Goal: Task Accomplishment & Management: Manage account settings

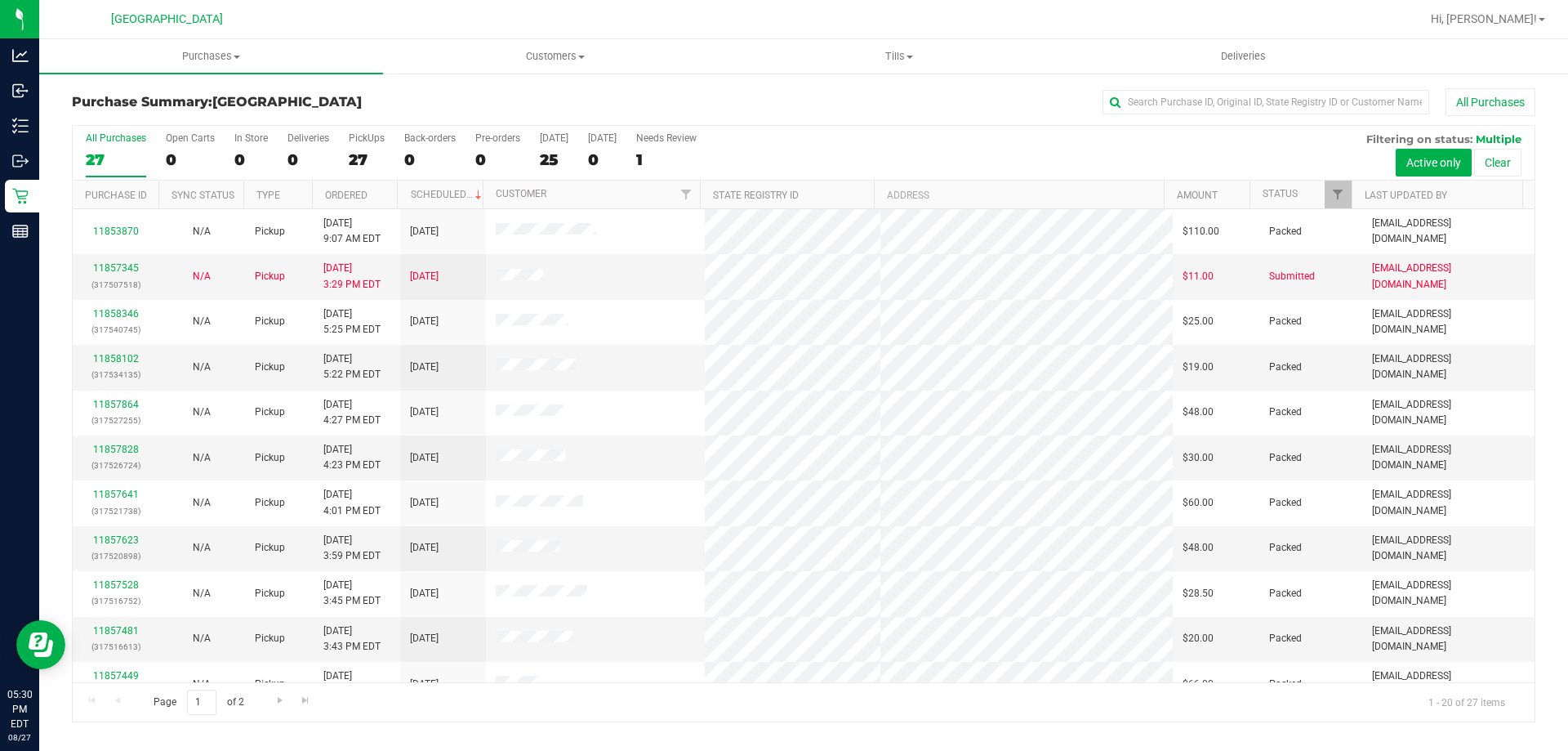
scroll to position [432, 0]
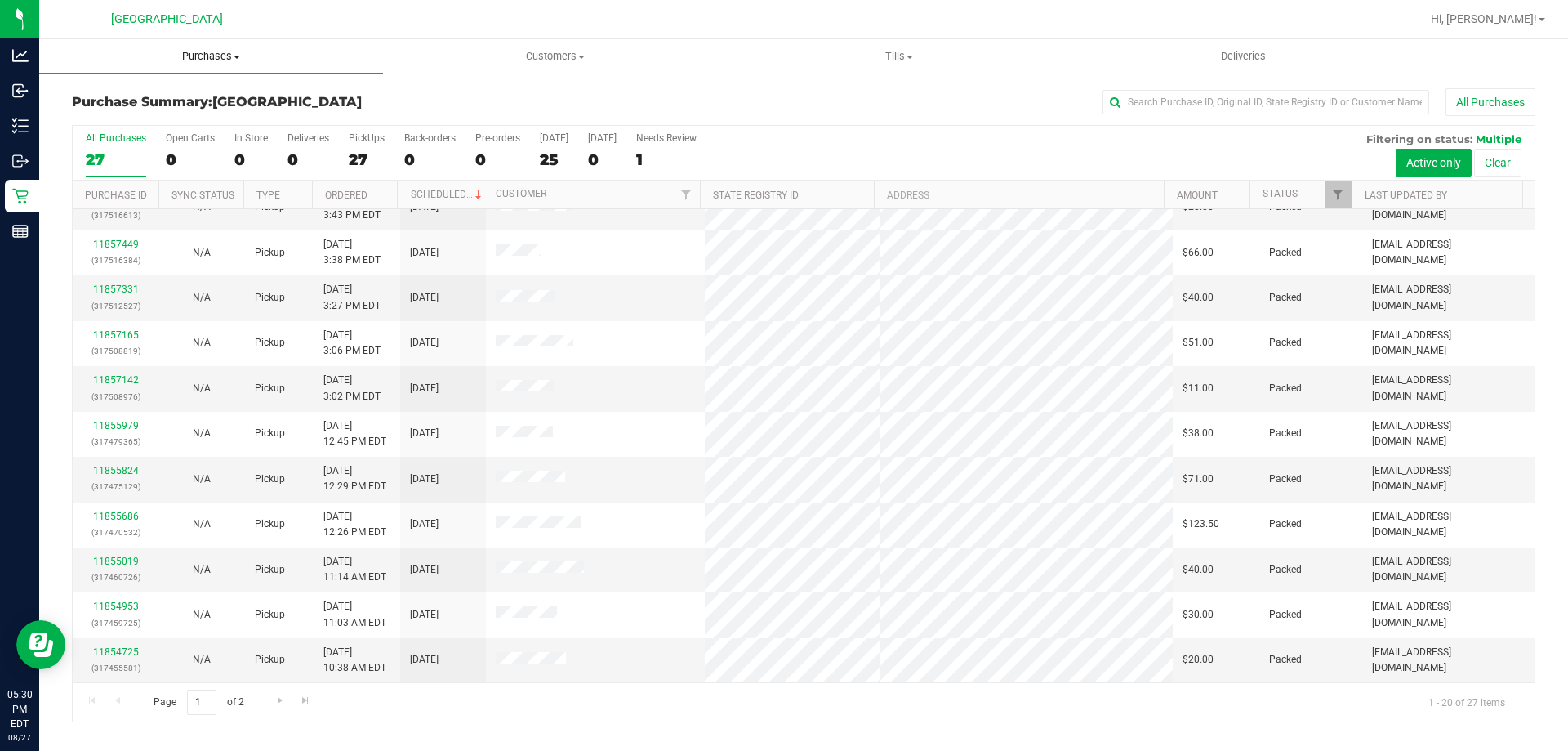
click at [202, 47] on uib-tab-heading "Purchases Summary of purchases Fulfillment All purchases" at bounding box center [211, 56] width 344 height 34
click at [147, 113] on li "Fulfillment" at bounding box center [211, 118] width 344 height 19
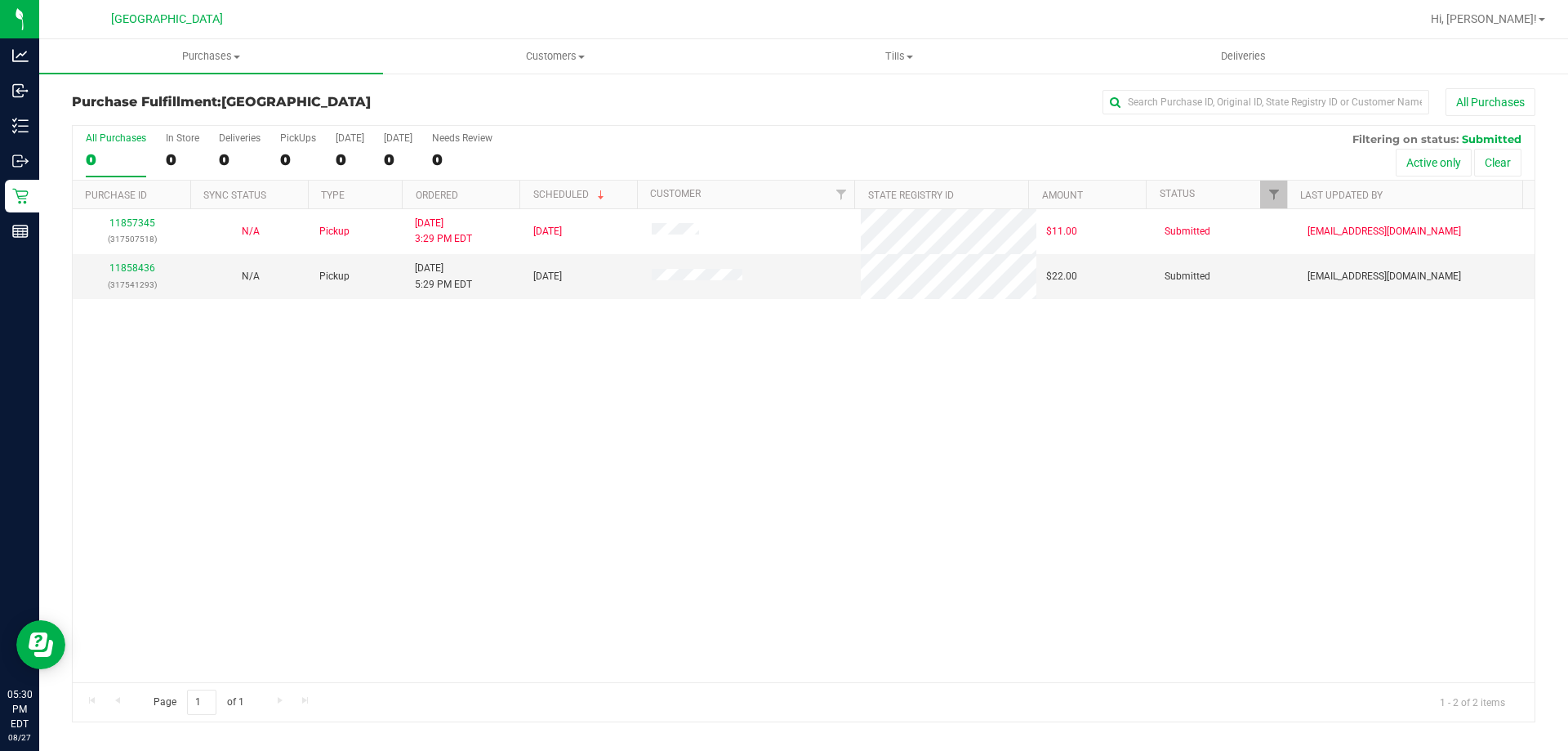
click at [846, 377] on div "11857345 (317507518) N/A Pickup [DATE] 3:29 PM EDT 8/27/2025 $11.00 Submitted […" at bounding box center [804, 445] width 1462 height 473
click at [138, 266] on link "11858436" at bounding box center [132, 268] width 46 height 11
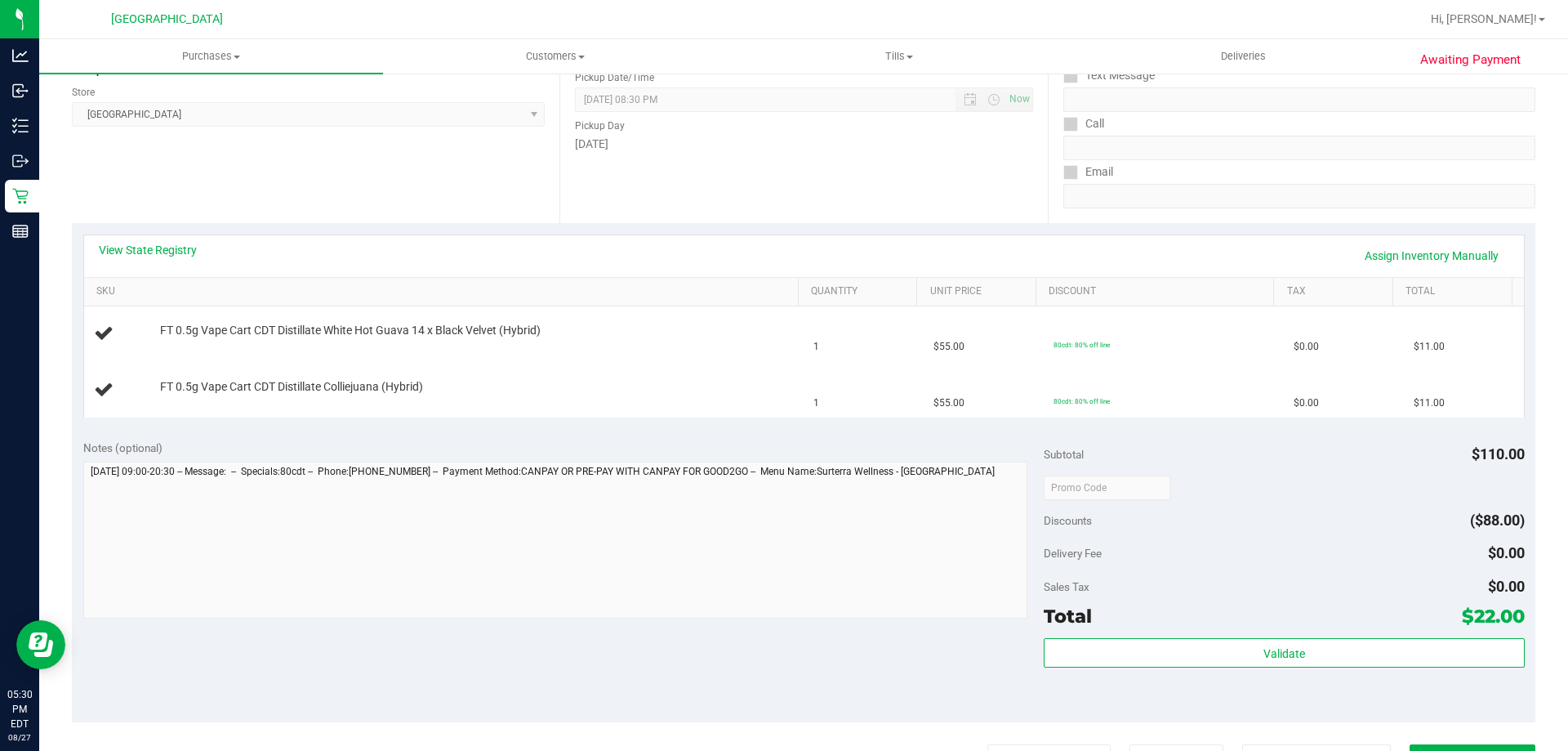
scroll to position [245, 0]
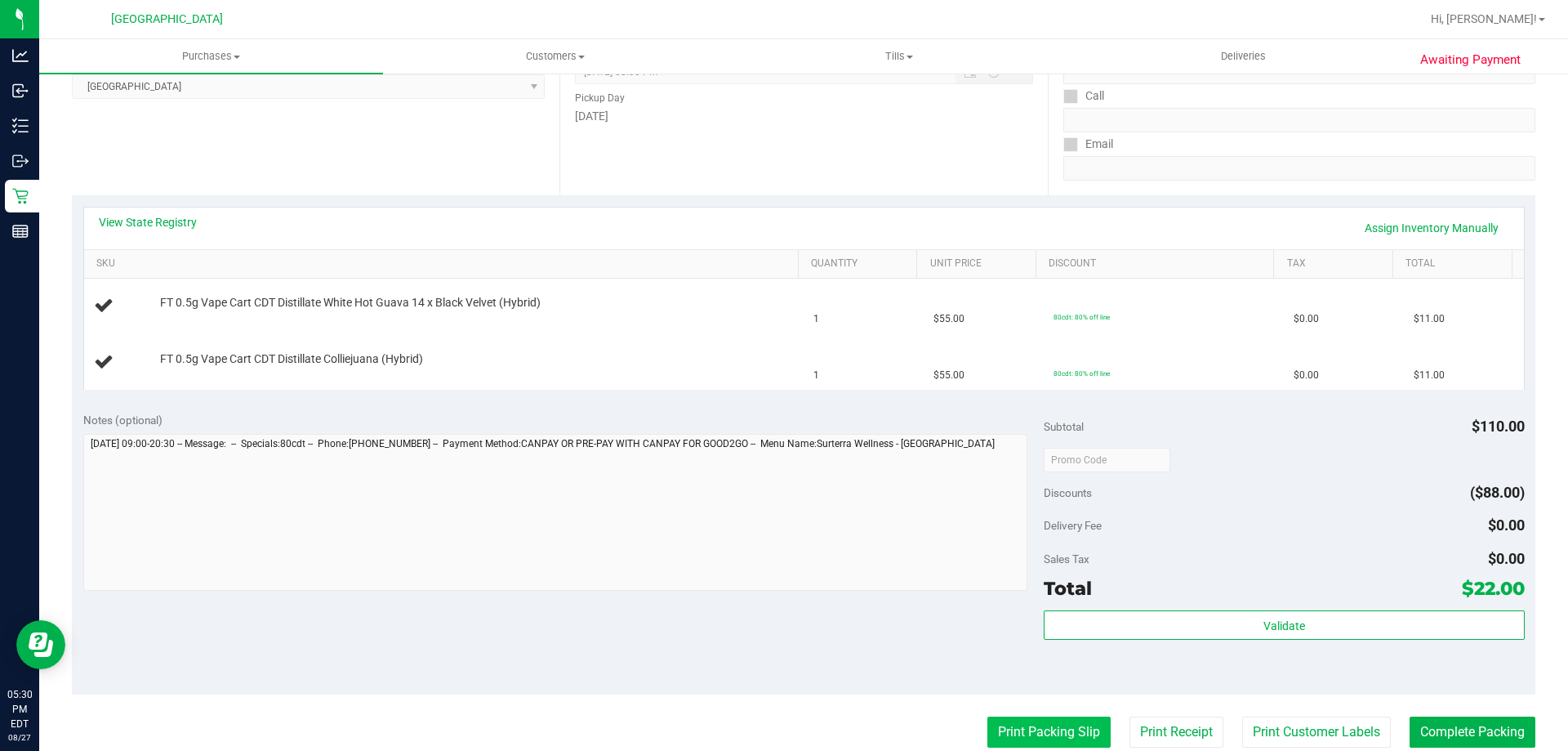
click at [995, 726] on button "Print Packing Slip" at bounding box center [1049, 731] width 124 height 31
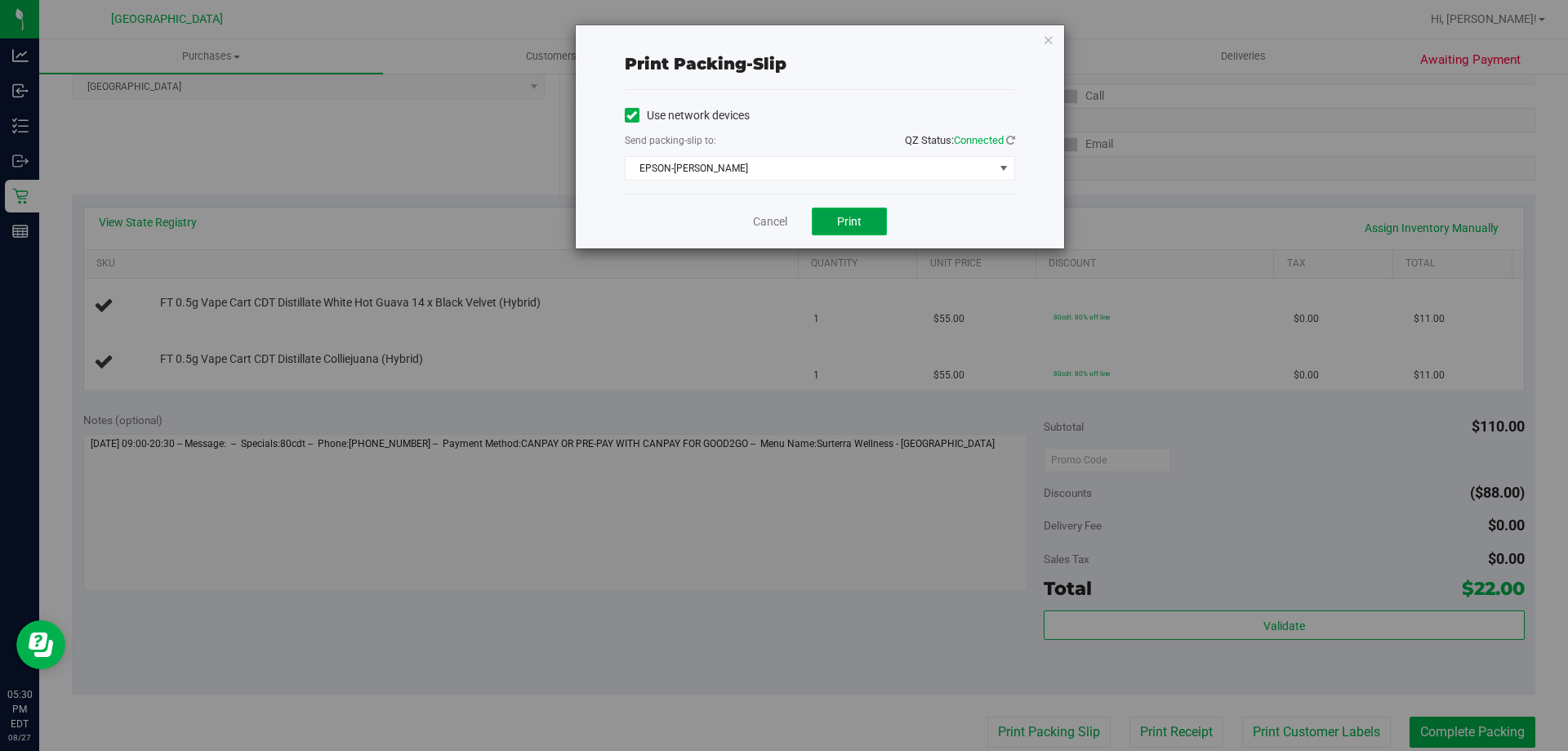
click at [843, 224] on span "Print" at bounding box center [849, 221] width 25 height 13
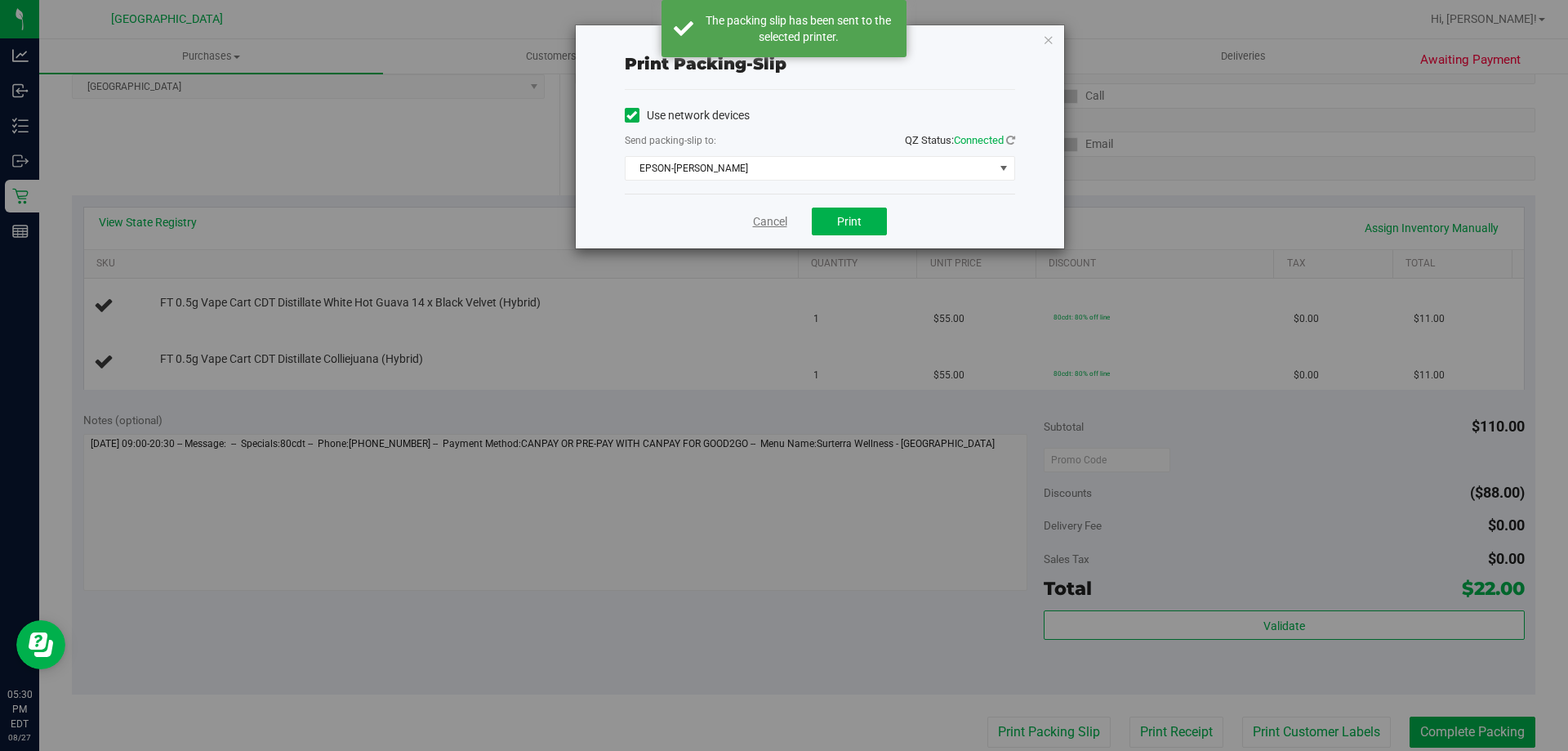
click at [753, 219] on link "Cancel" at bounding box center [770, 222] width 34 height 18
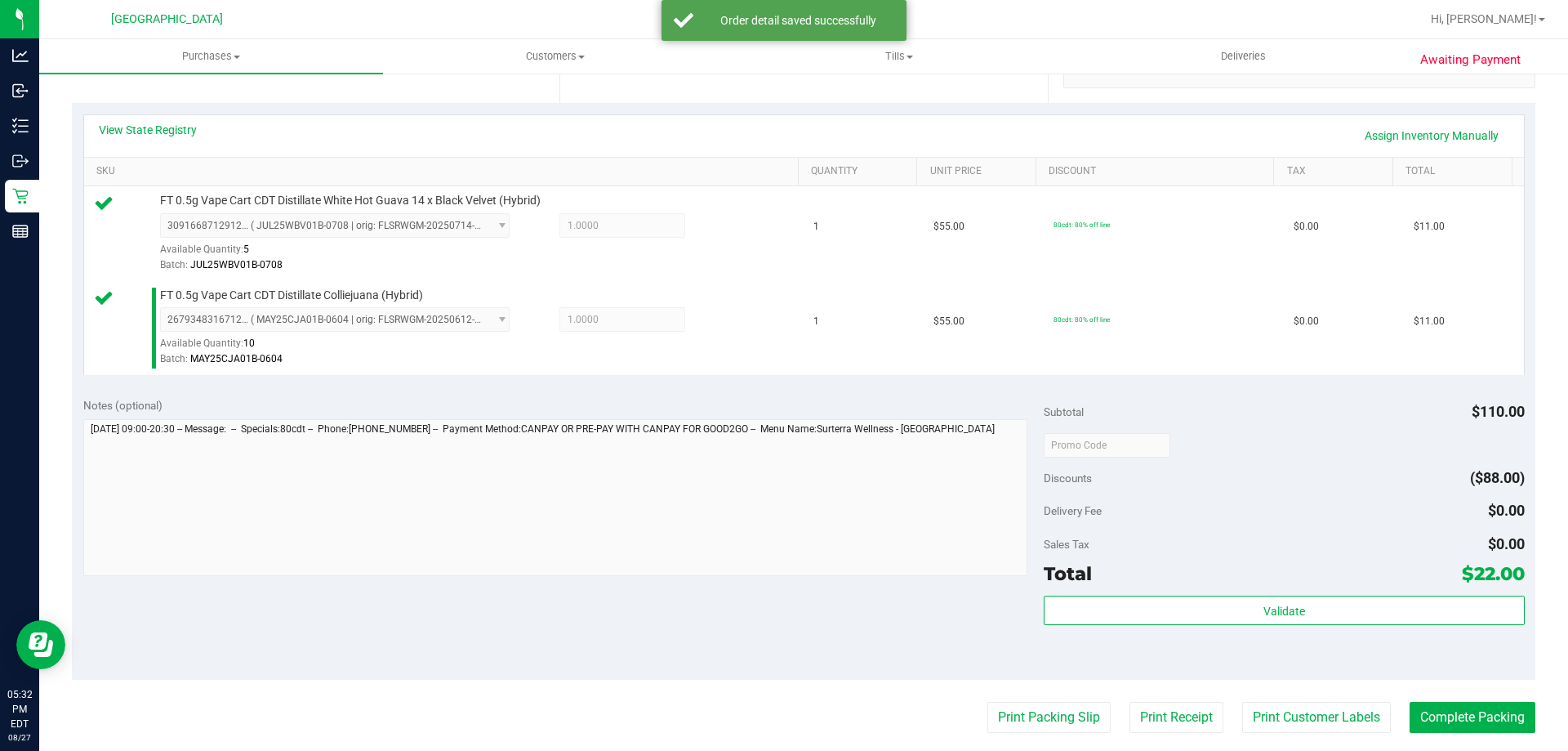
scroll to position [572, 0]
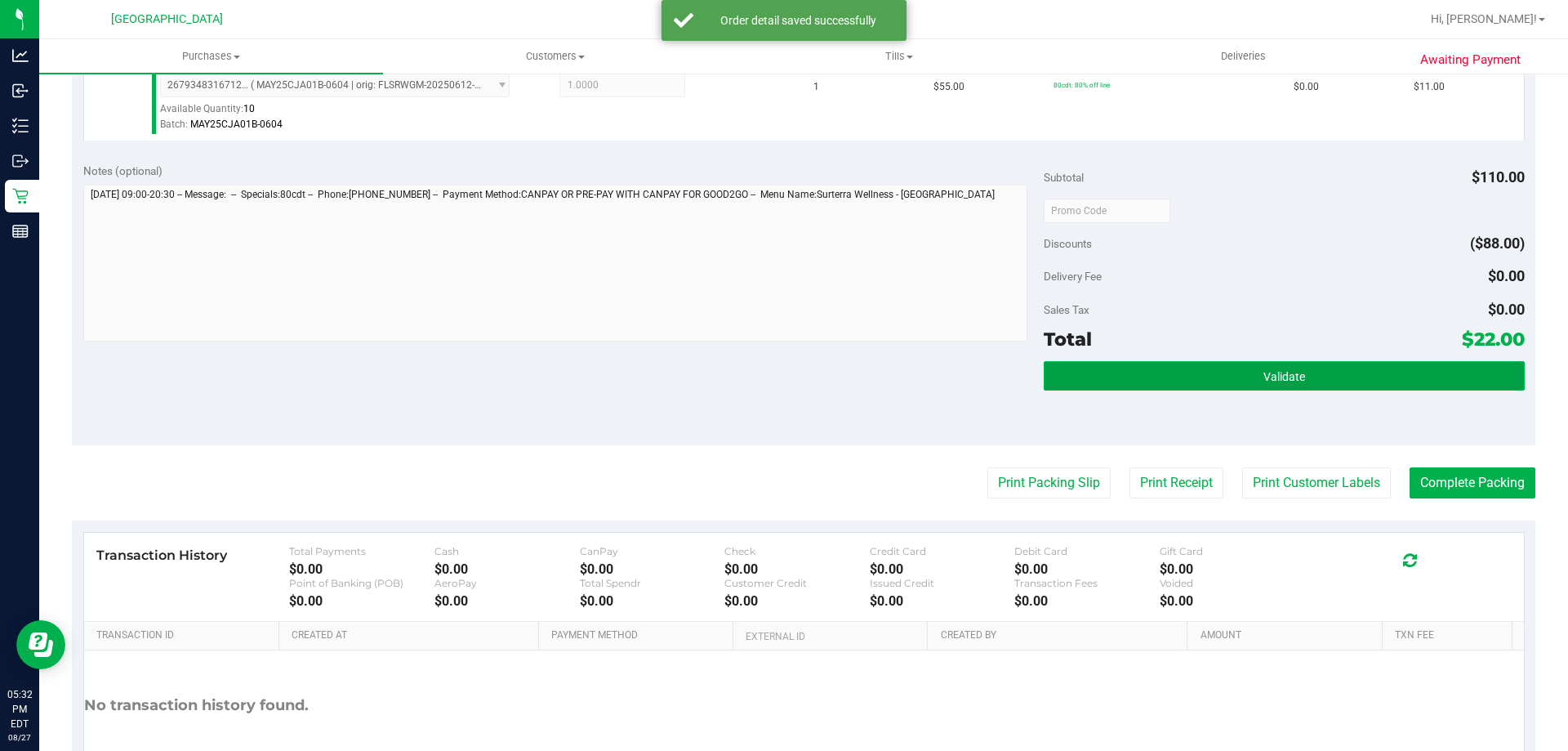
click at [1222, 363] on button "Validate" at bounding box center [1284, 376] width 480 height 30
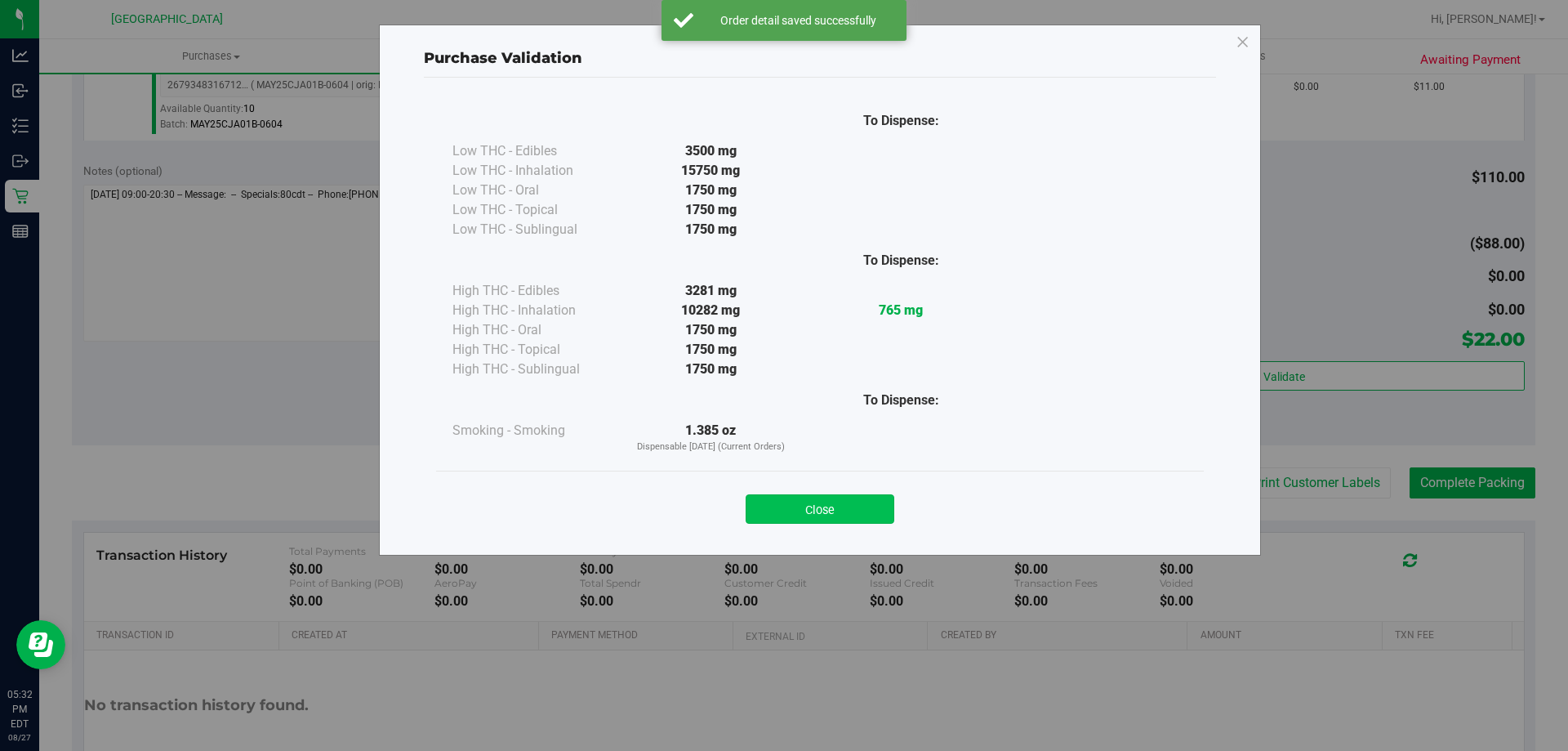
click at [774, 510] on button "Close" at bounding box center [820, 509] width 148 height 30
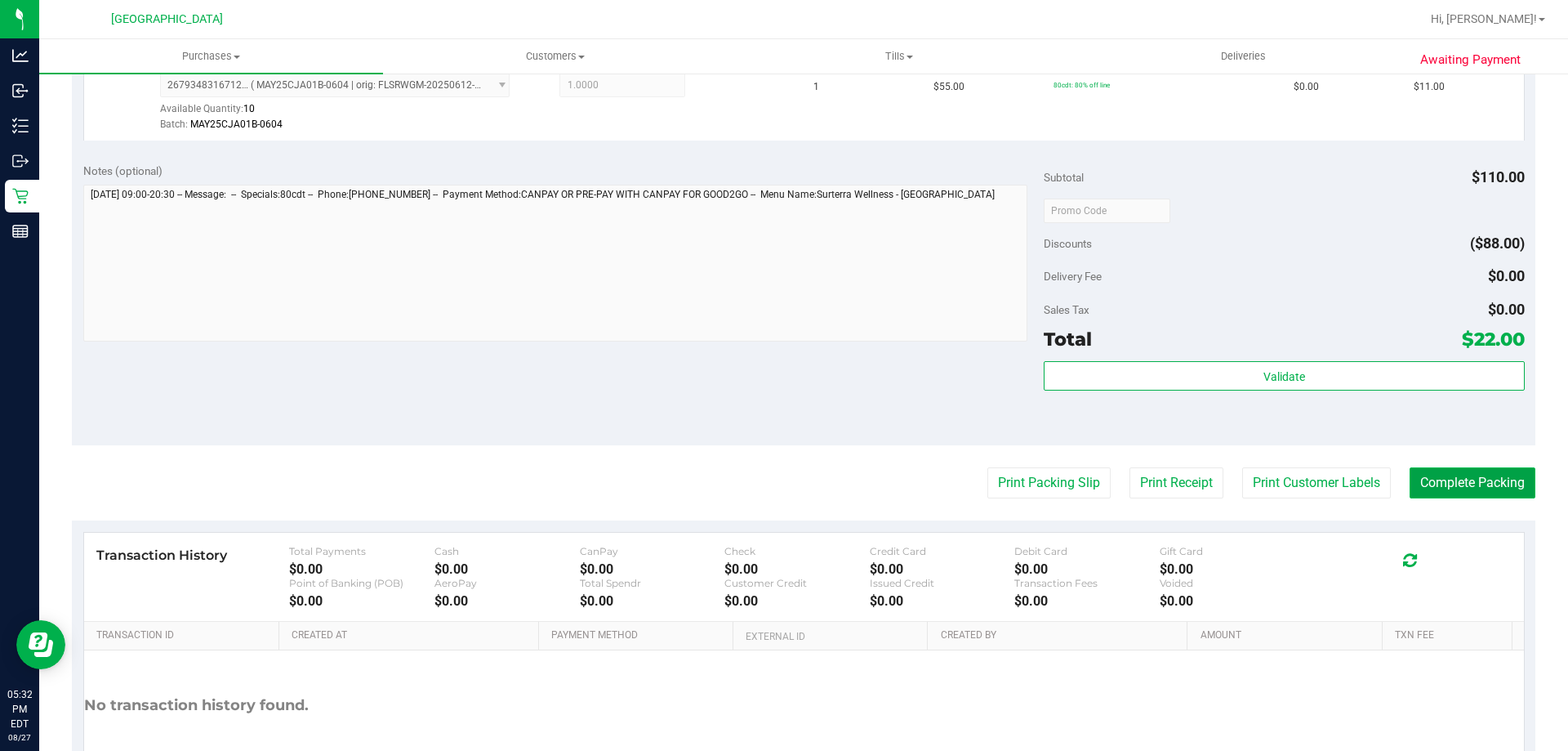
click at [1436, 479] on button "Complete Packing" at bounding box center [1472, 482] width 125 height 31
click at [1436, 479] on button "Complete Packing" at bounding box center [1466, 482] width 139 height 31
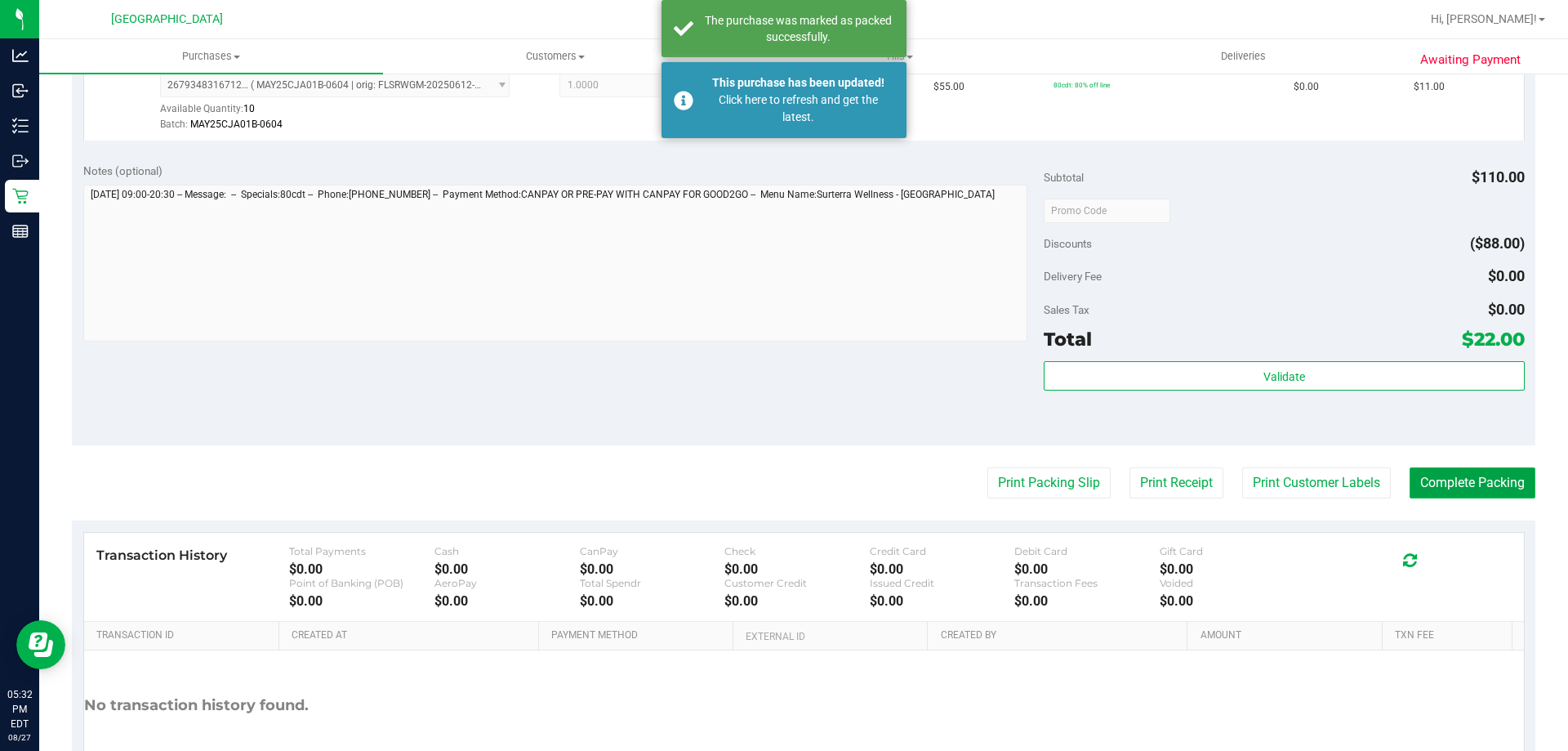
click at [1431, 487] on button "Complete Packing" at bounding box center [1472, 482] width 125 height 31
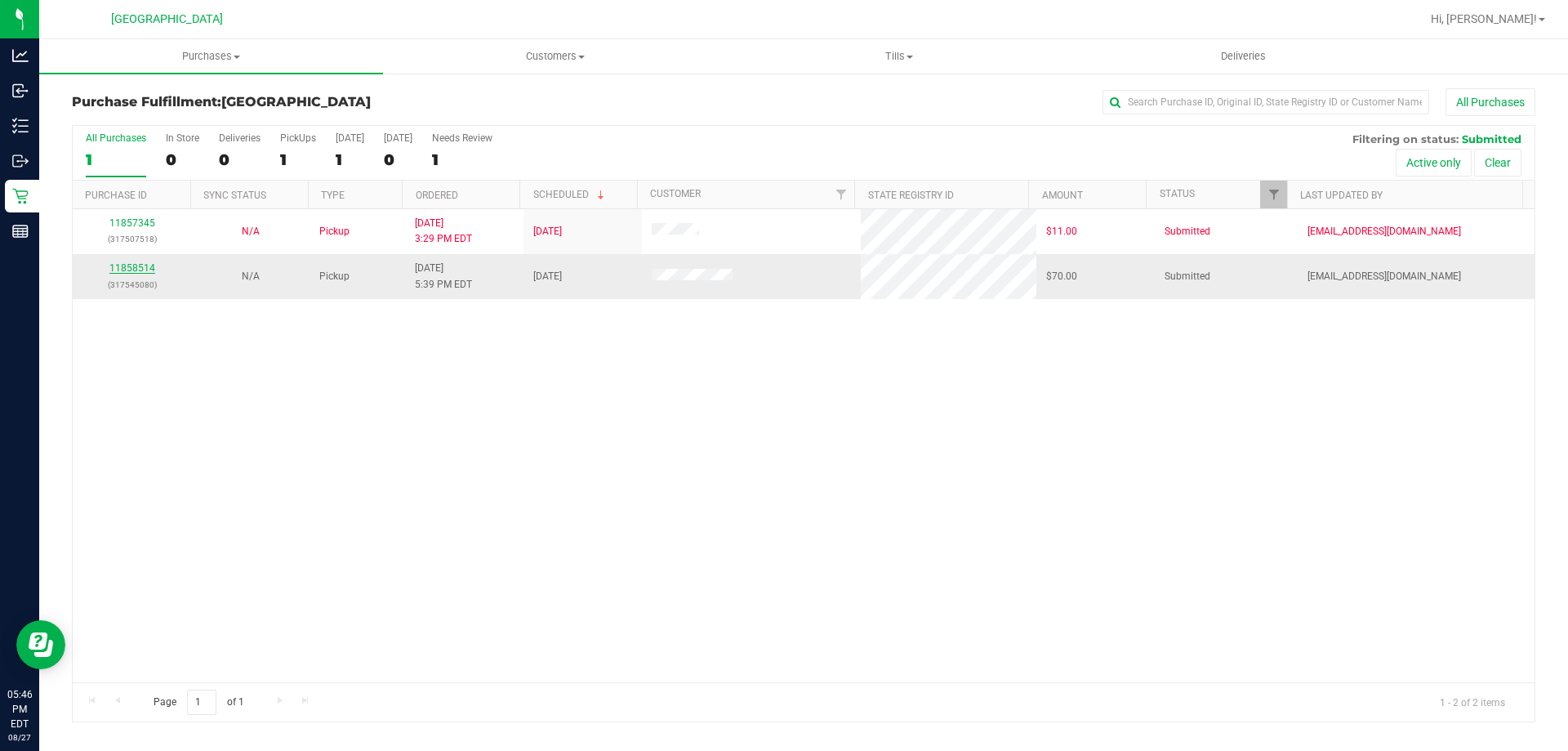
click at [140, 269] on link "11858514" at bounding box center [132, 268] width 46 height 11
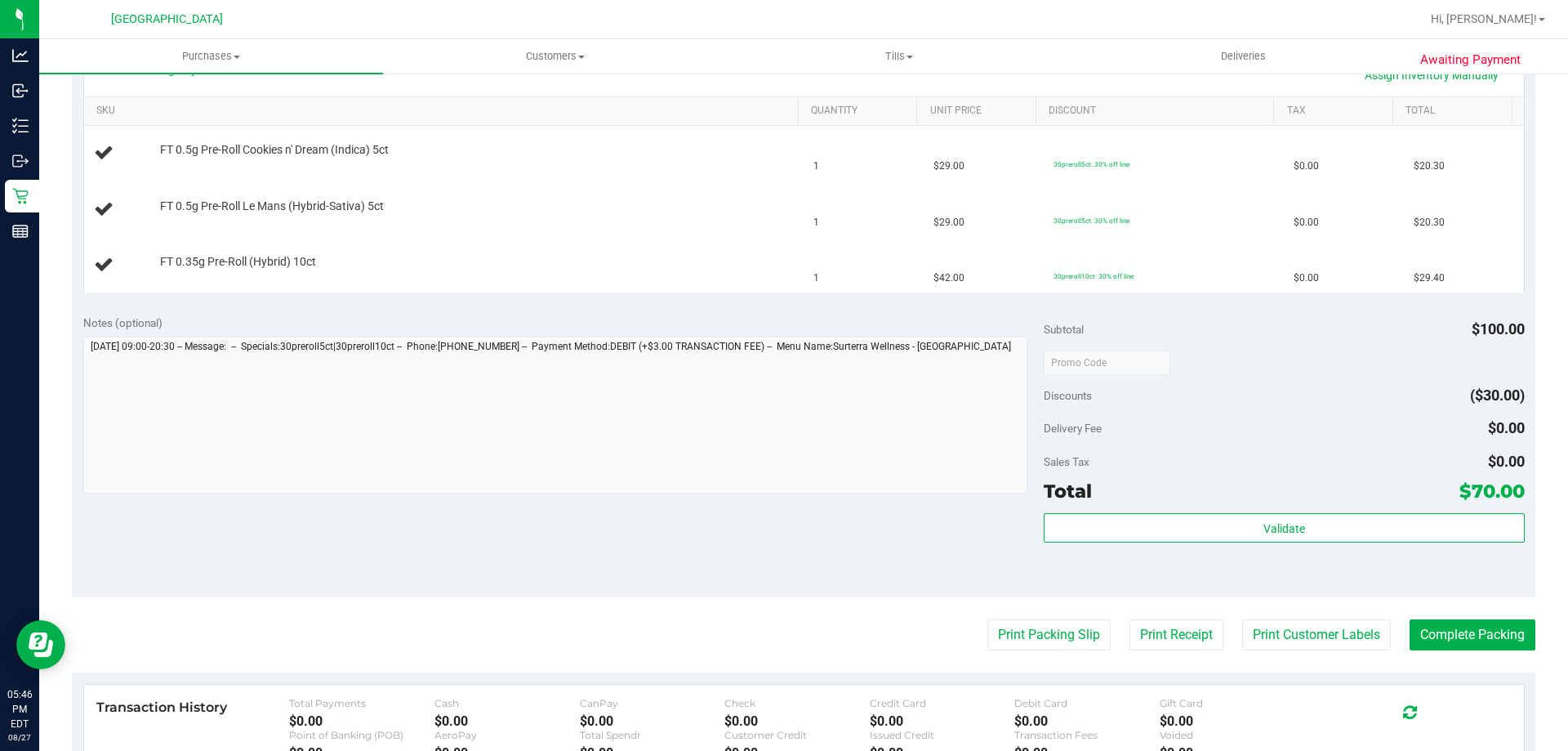
scroll to position [408, 0]
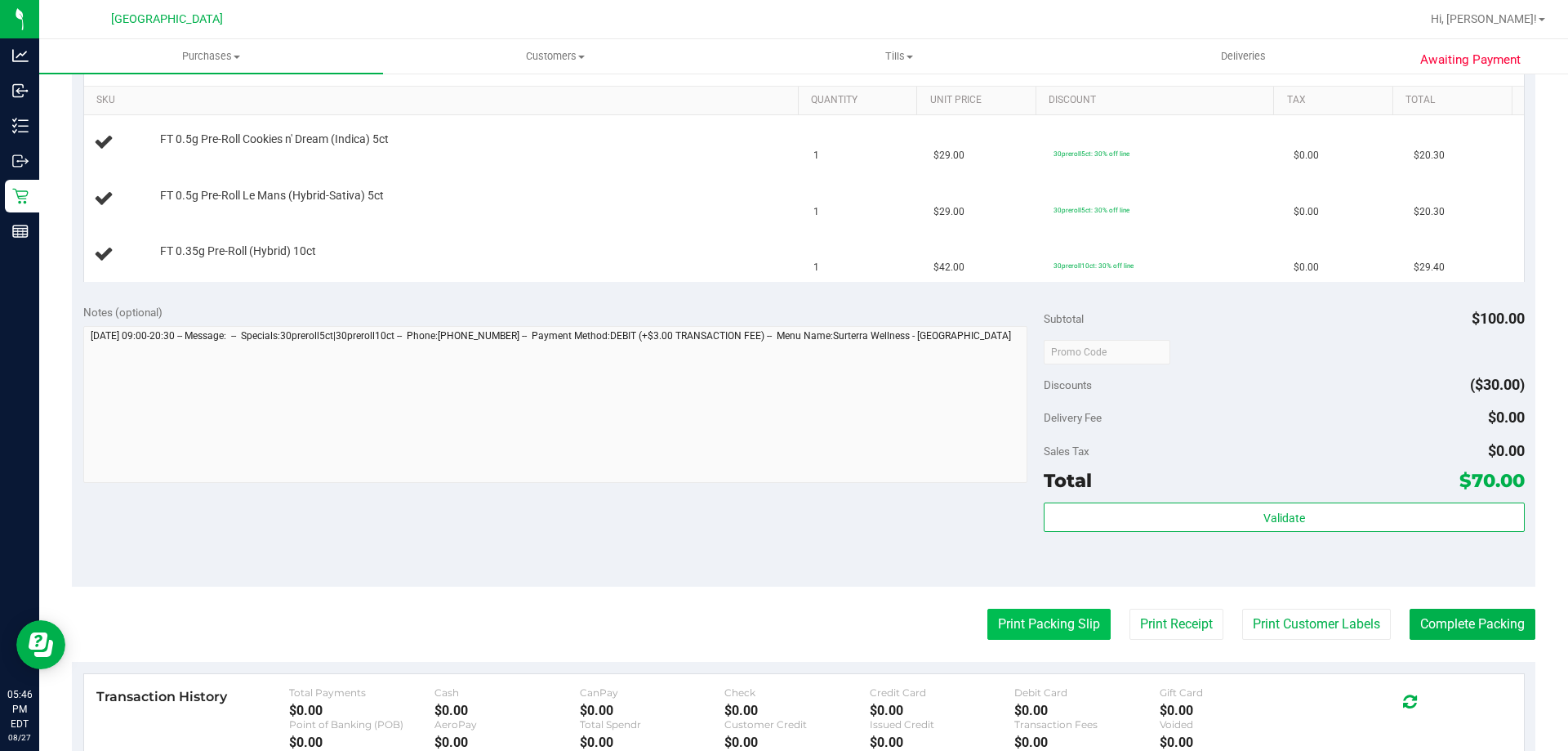
click at [1024, 617] on button "Print Packing Slip" at bounding box center [1049, 624] width 124 height 31
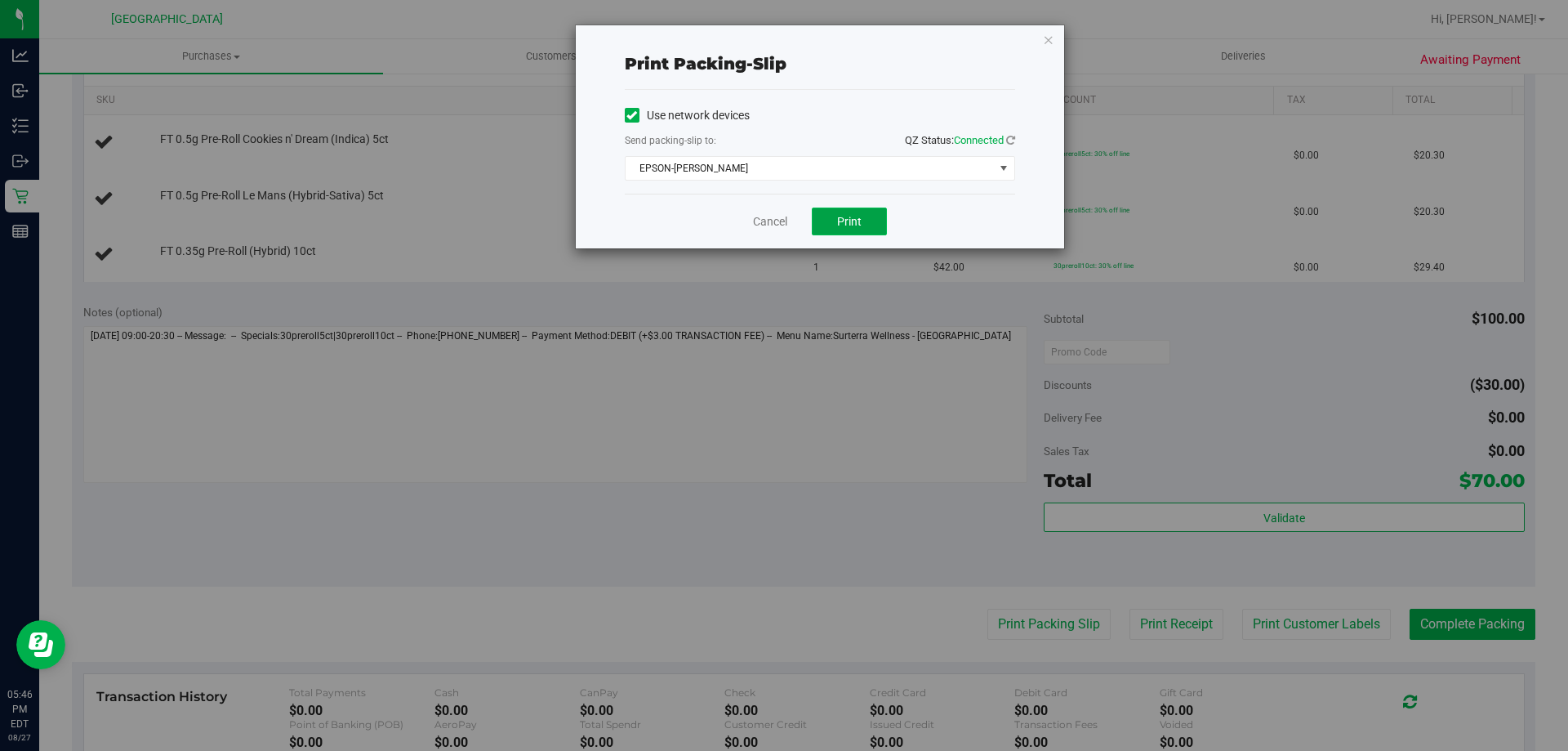
click at [822, 213] on button "Print" at bounding box center [849, 221] width 75 height 28
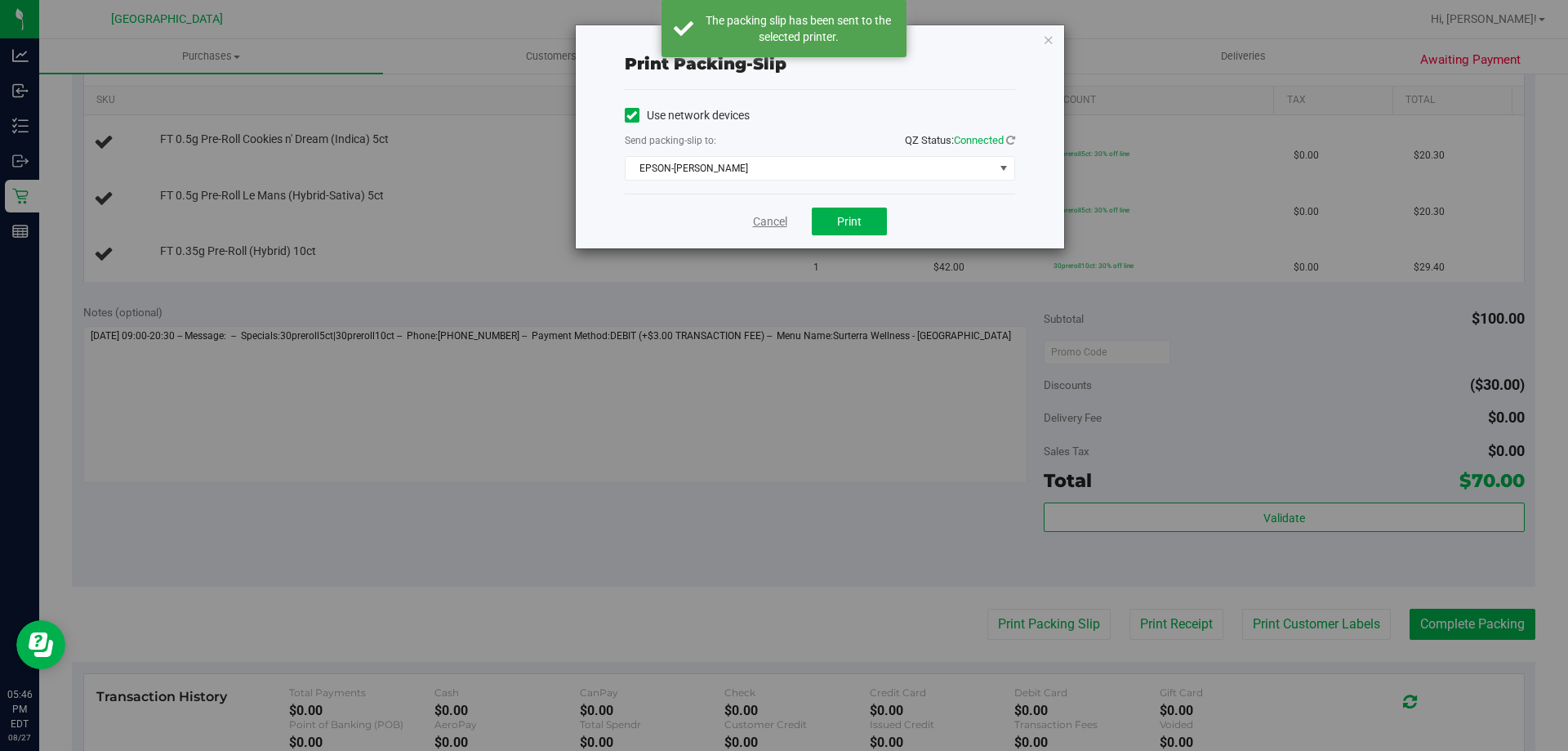
click at [763, 227] on link "Cancel" at bounding box center [770, 222] width 34 height 18
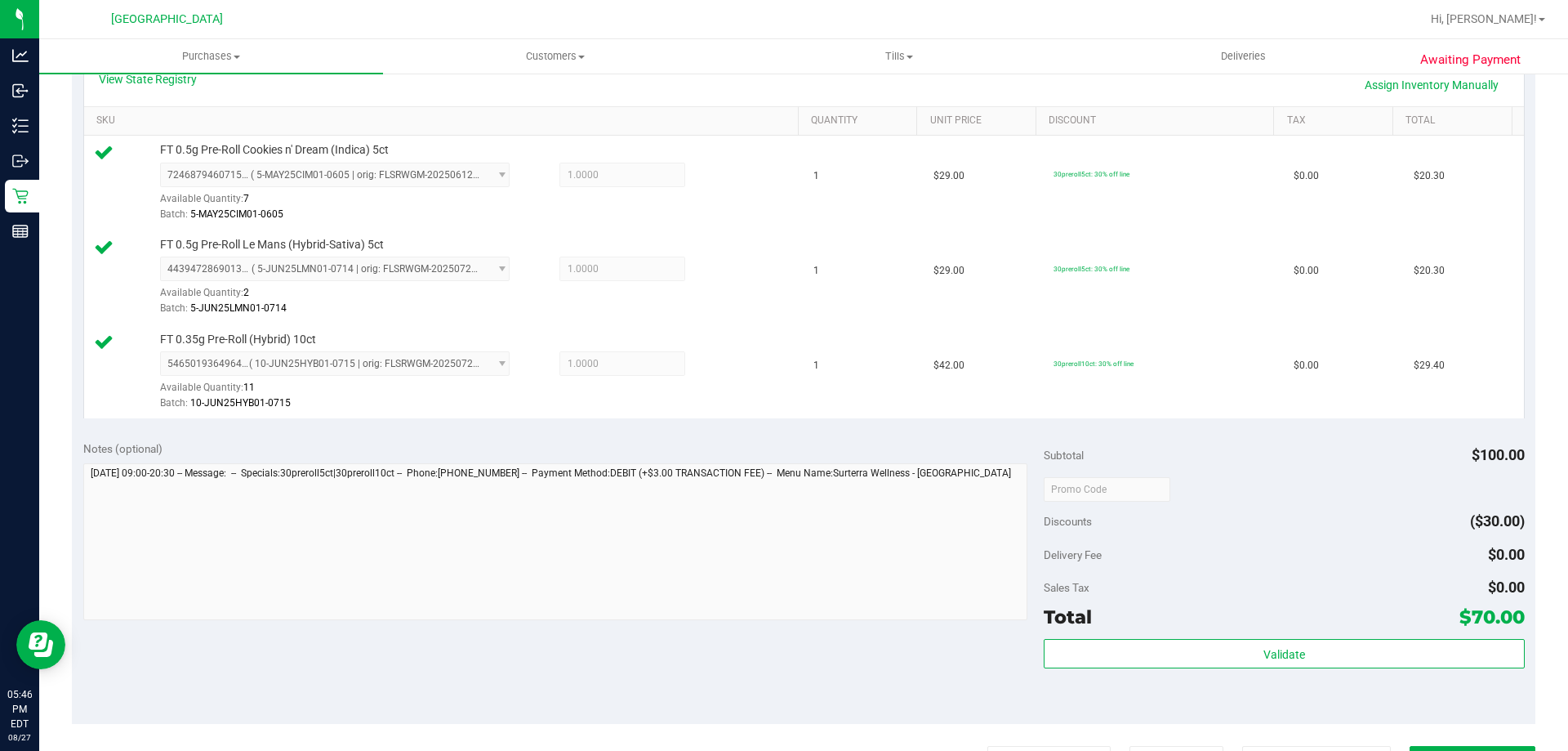
scroll to position [490, 0]
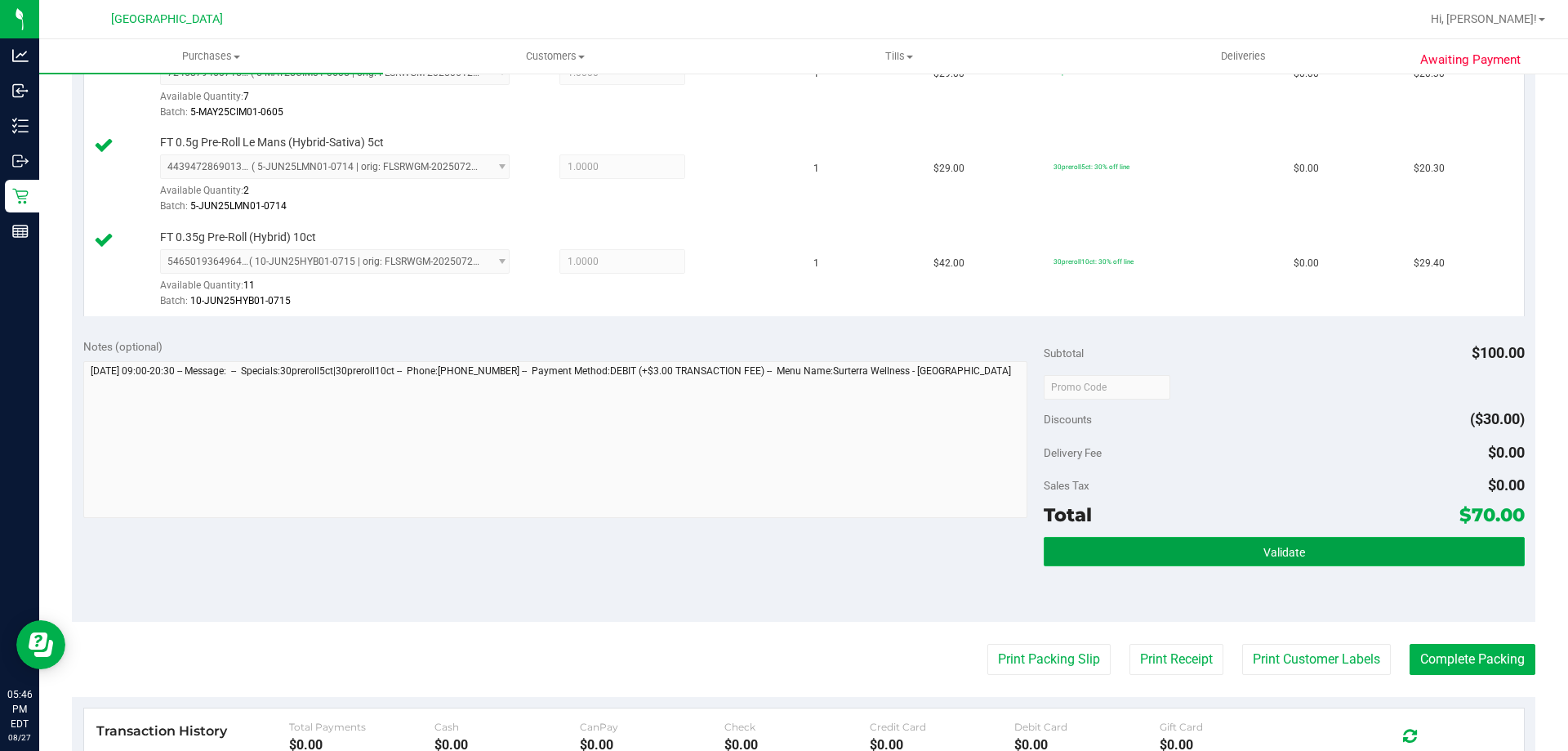
click at [1264, 546] on span "Validate" at bounding box center [1284, 552] width 41 height 13
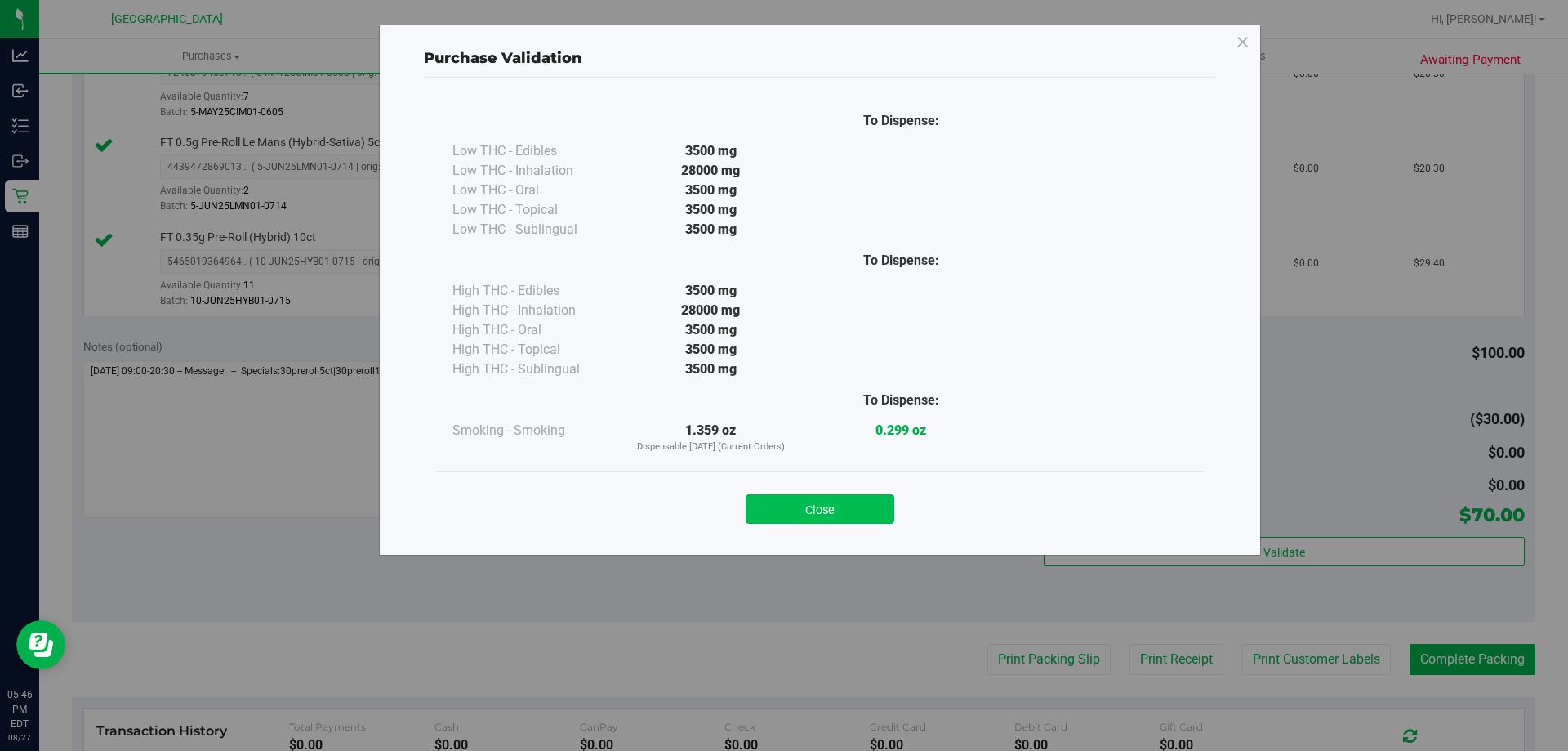
click at [813, 514] on button "Close" at bounding box center [820, 509] width 148 height 30
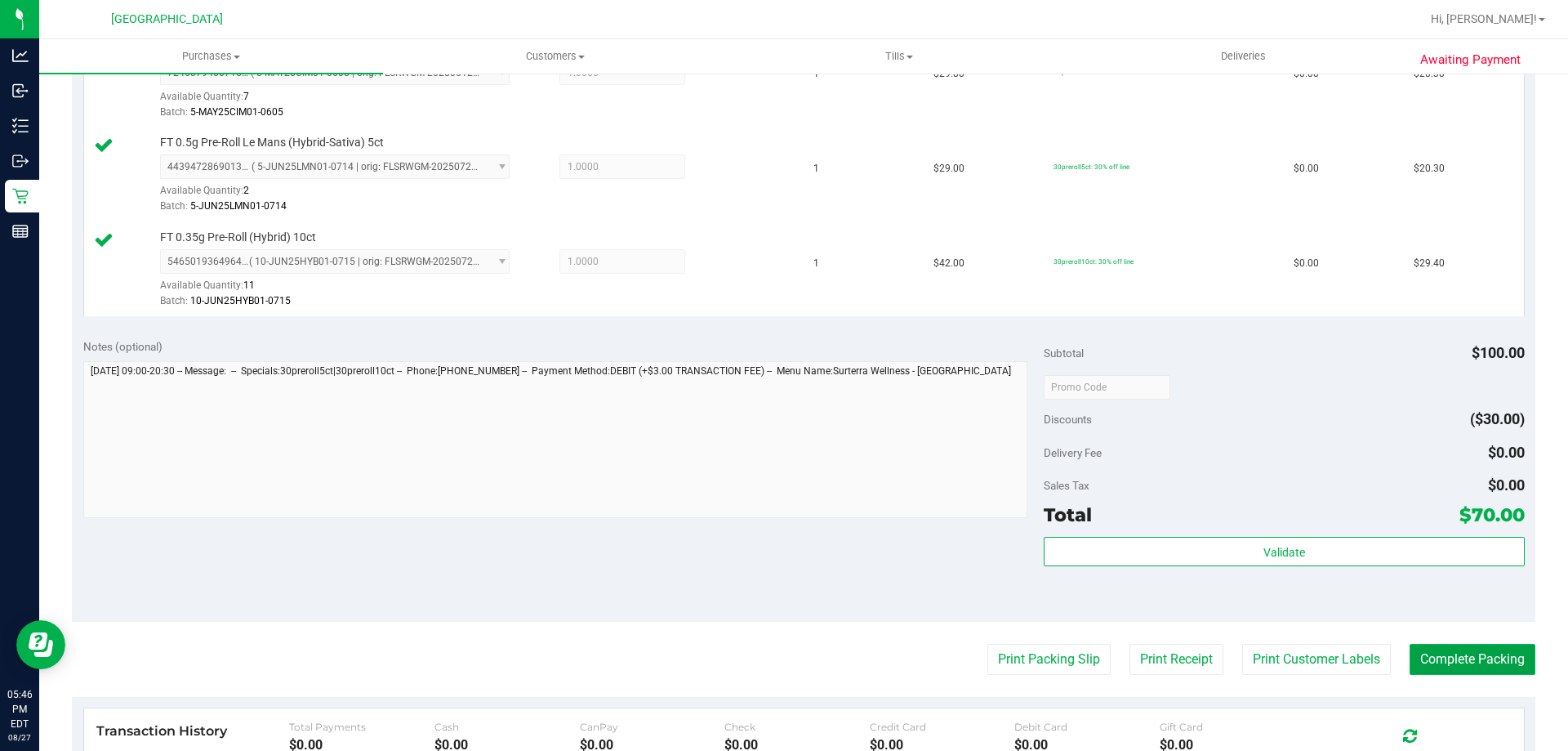
click at [1435, 669] on button "Complete Packing" at bounding box center [1472, 659] width 125 height 31
click at [1435, 669] on button "Complete Packing" at bounding box center [1466, 659] width 139 height 31
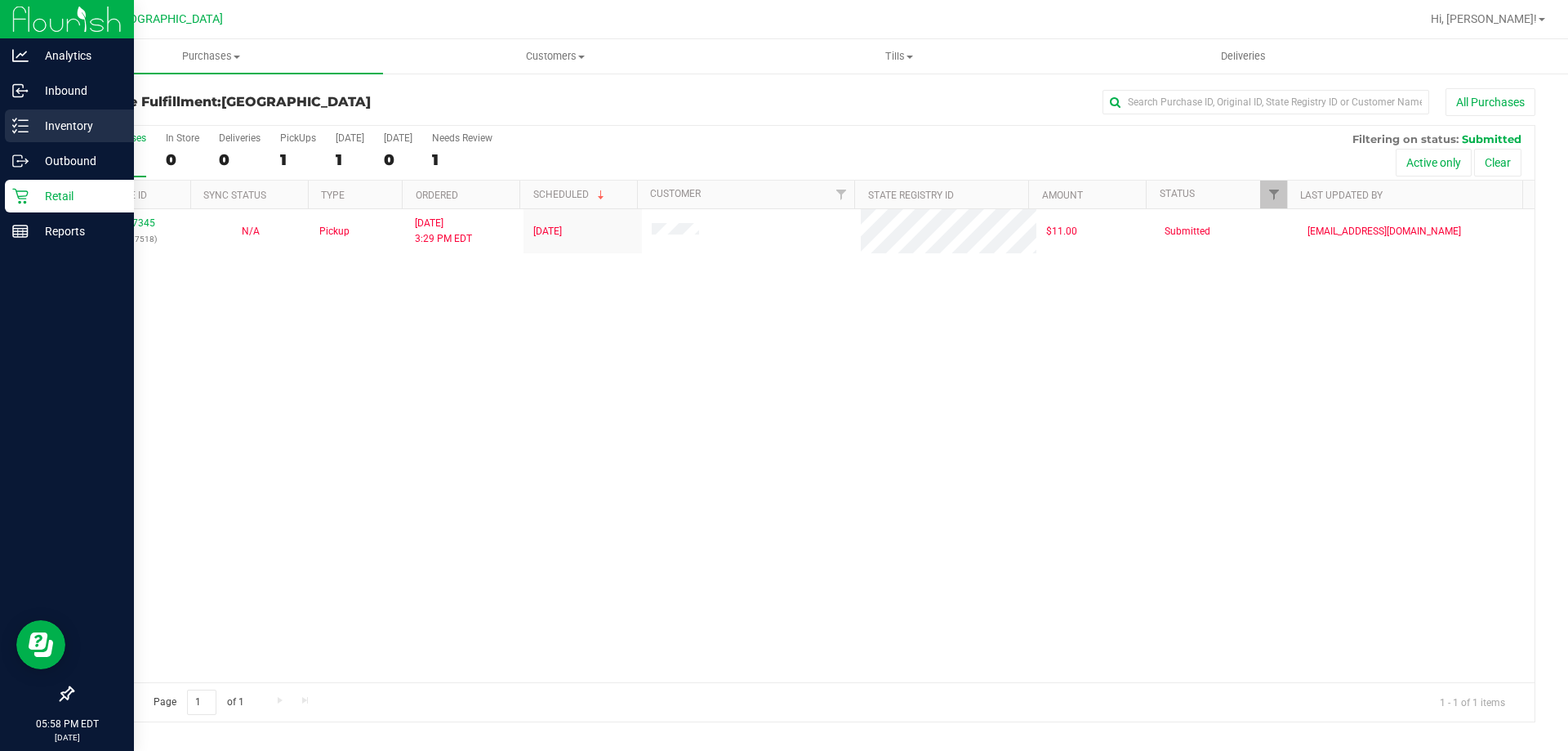
click at [73, 131] on p "Inventory" at bounding box center [78, 125] width 98 height 19
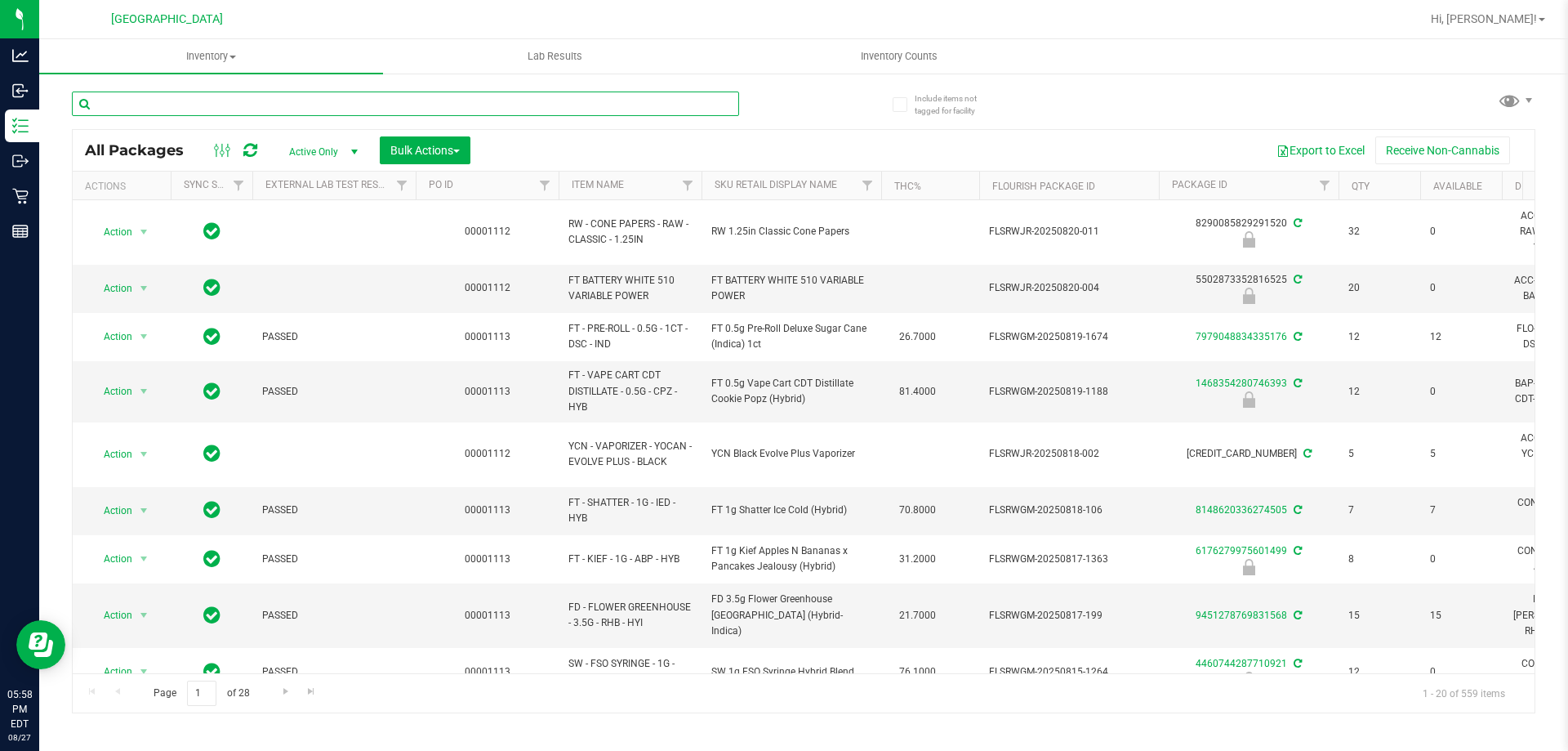
click at [276, 91] on input "text" at bounding box center [405, 104] width 668 height 25
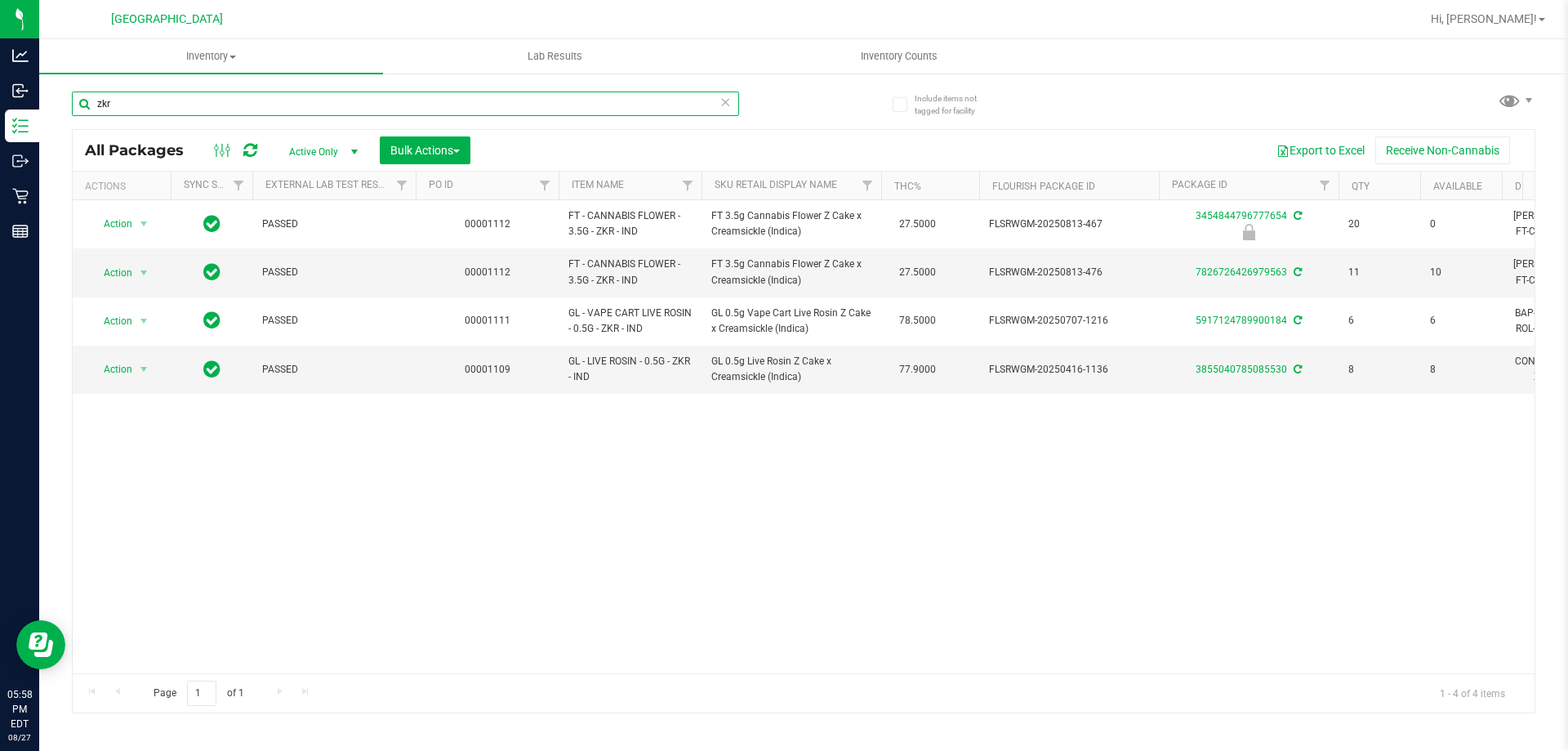
type input "zkr"
click at [887, 518] on div "Action Action Edit attributes Global inventory Locate package Package audit log…" at bounding box center [804, 436] width 1462 height 473
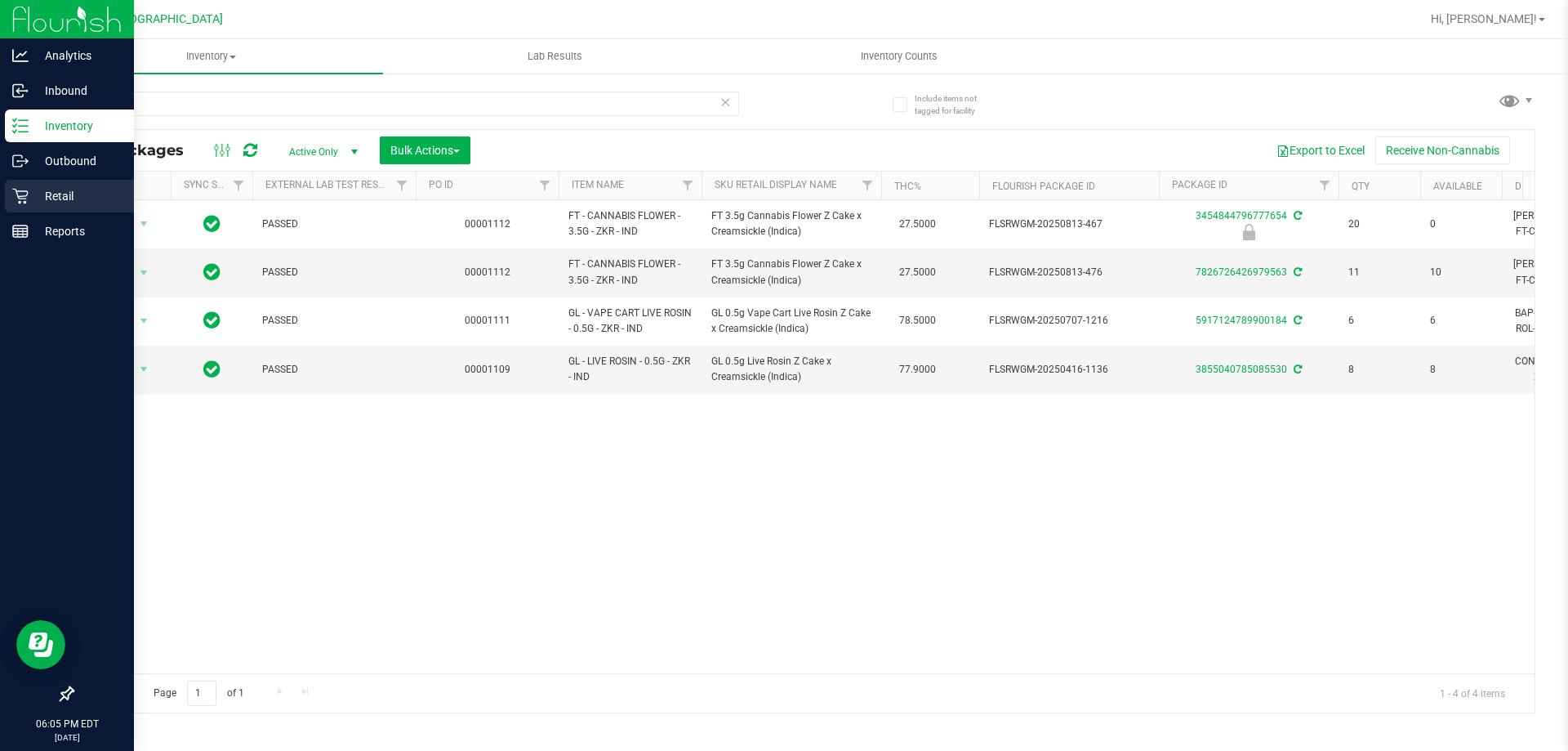
click at [44, 197] on p "Retail" at bounding box center [78, 196] width 98 height 19
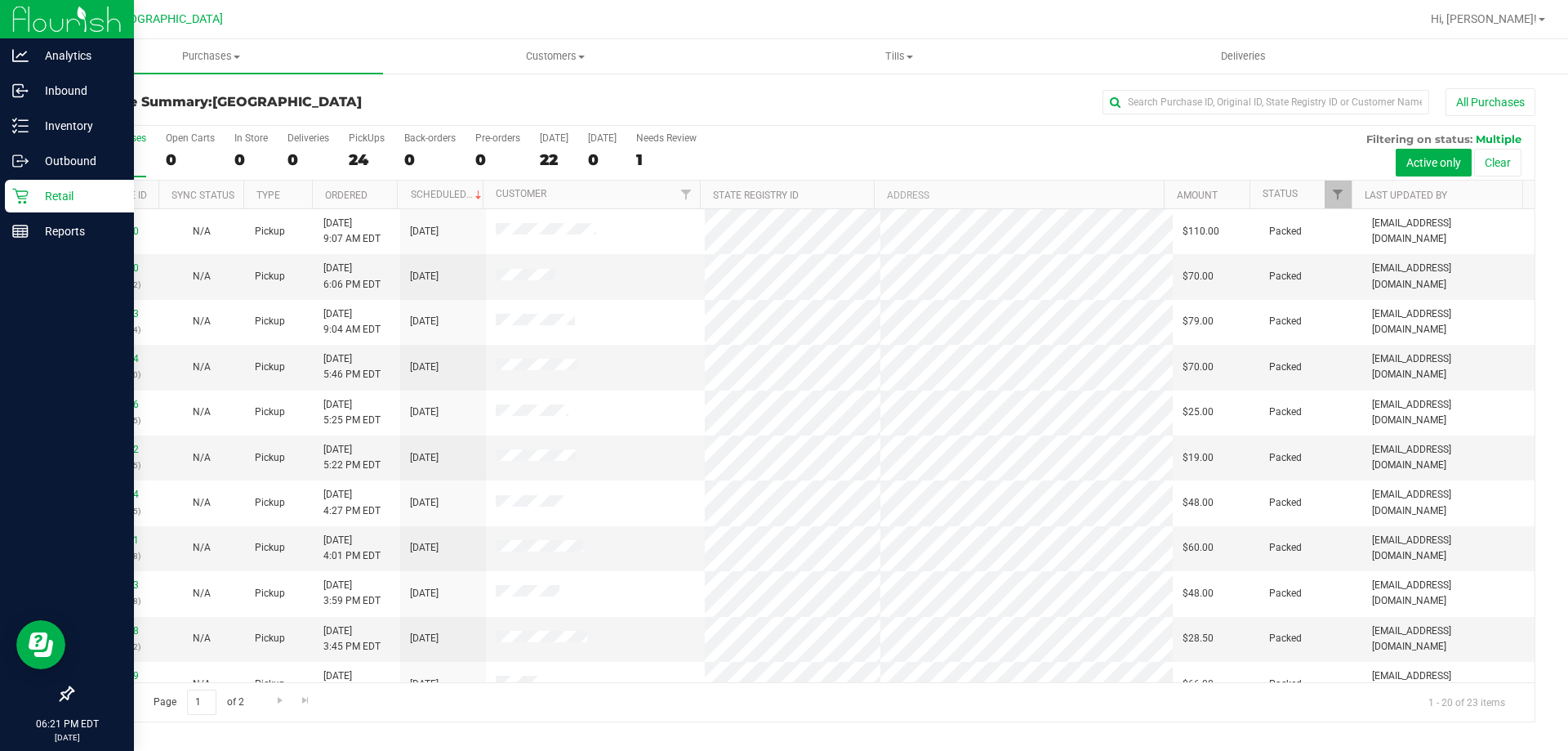
click at [48, 195] on p "Retail" at bounding box center [78, 196] width 98 height 19
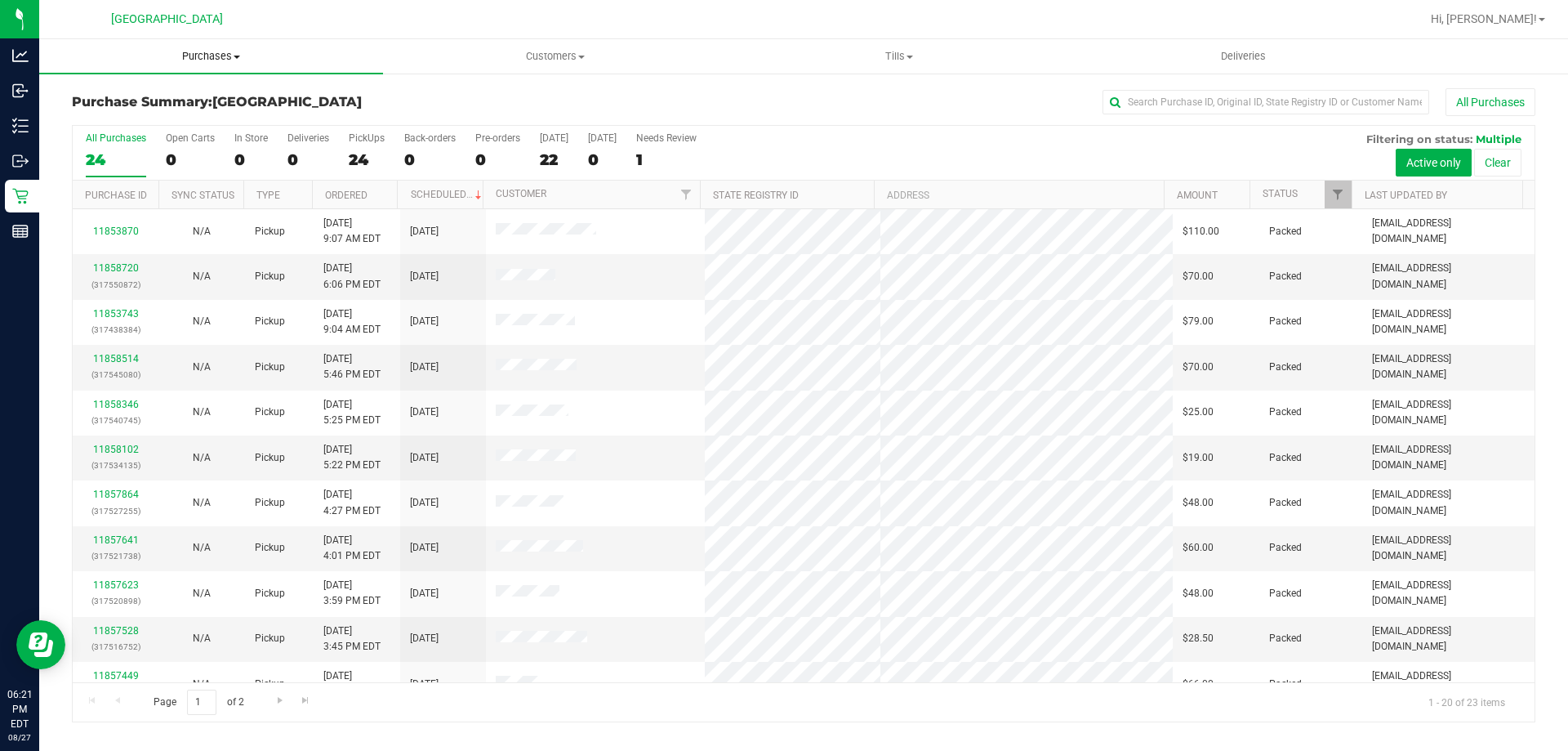
click at [205, 54] on span "Purchases" at bounding box center [211, 56] width 344 height 15
click at [116, 121] on span "Fulfillment" at bounding box center [89, 118] width 101 height 14
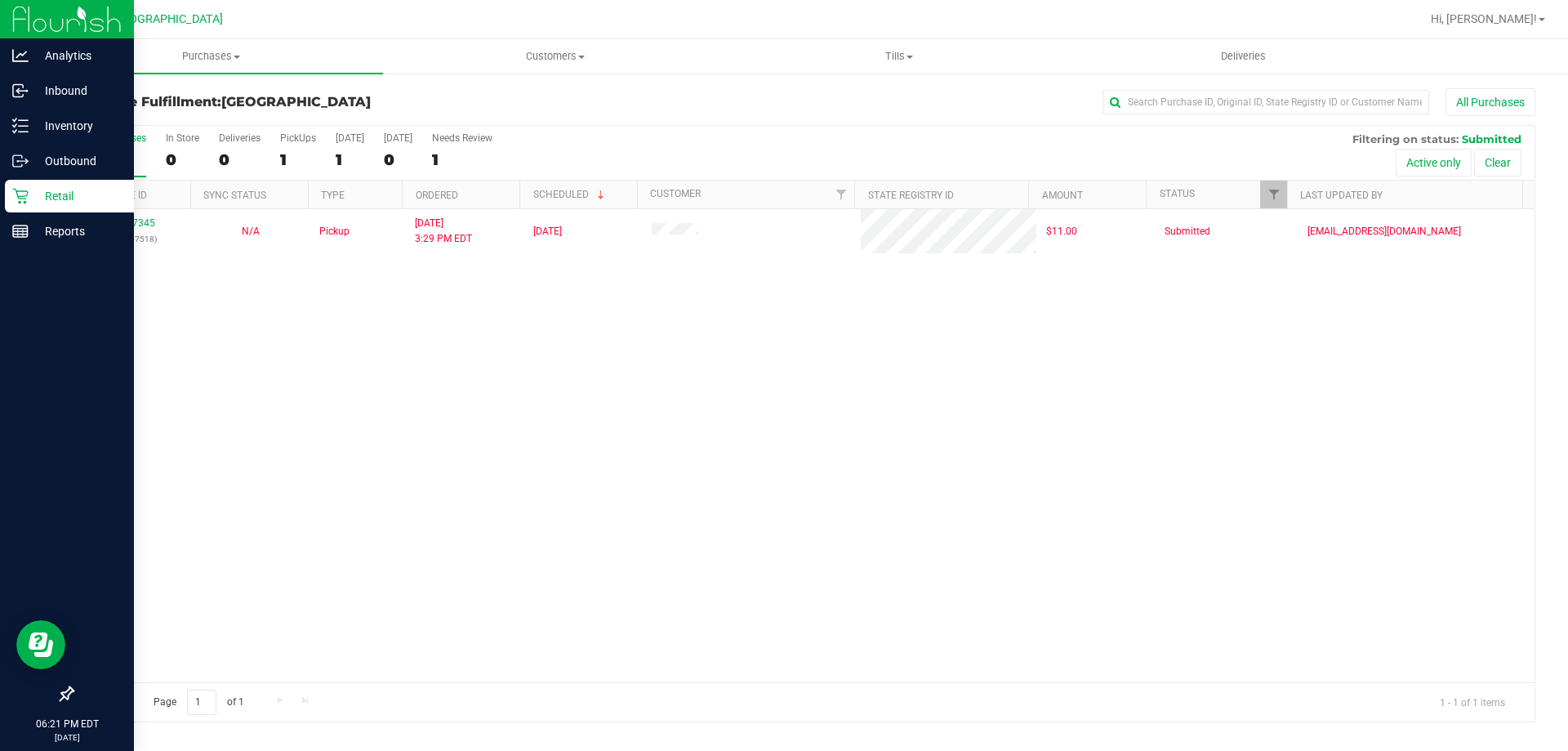
click at [43, 194] on p "Retail" at bounding box center [78, 196] width 98 height 19
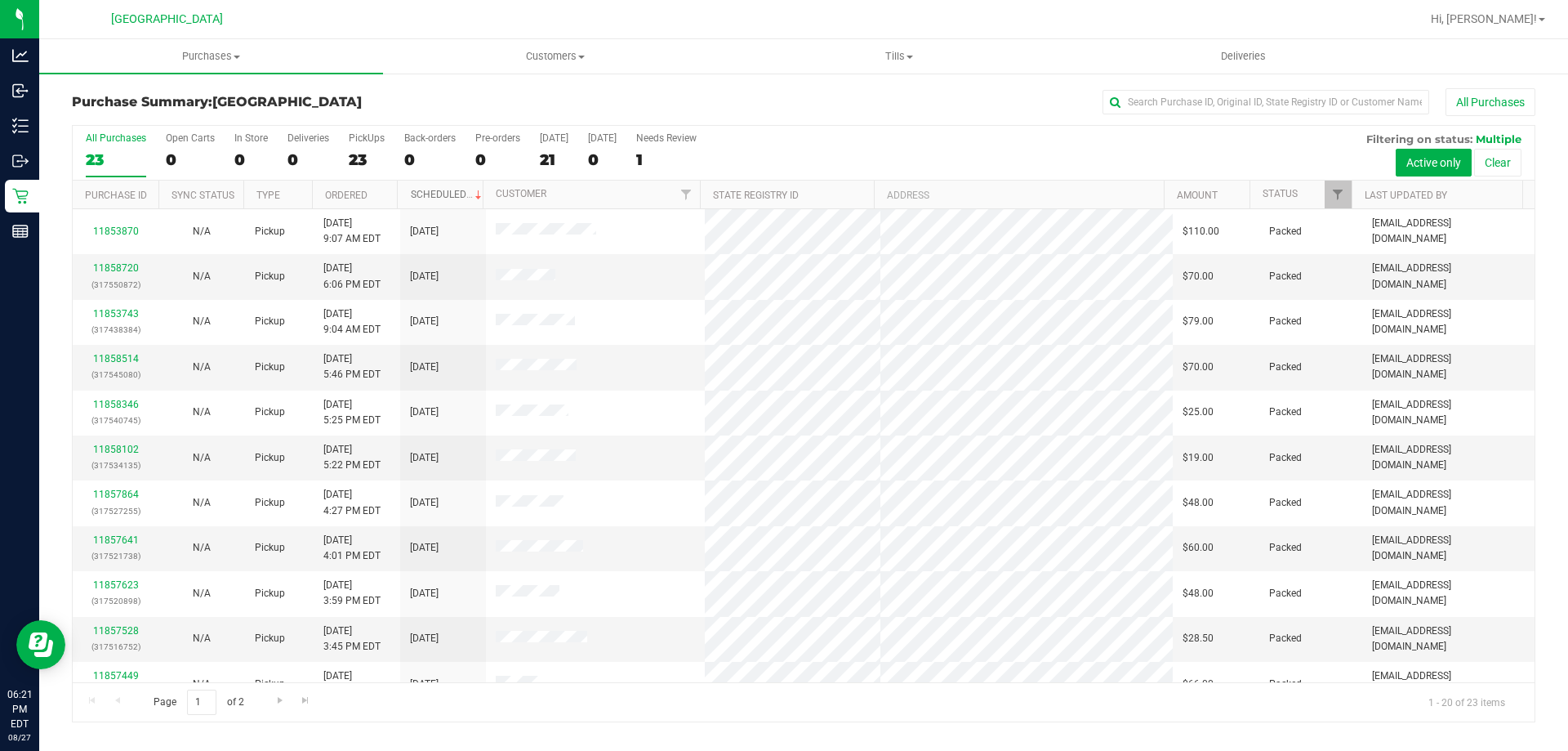
click at [469, 190] on link "Scheduled" at bounding box center [447, 194] width 75 height 11
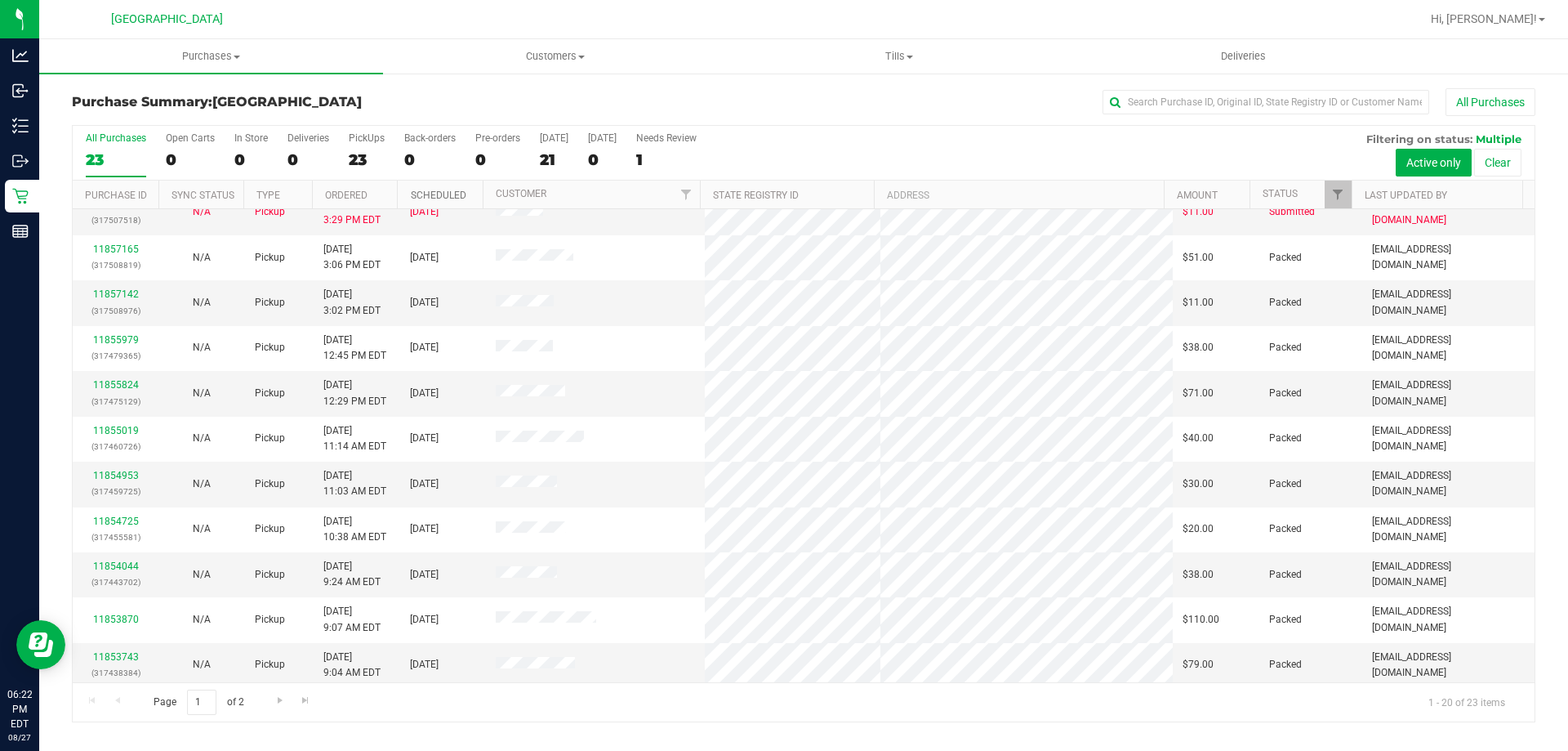
scroll to position [432, 0]
click at [270, 693] on link "Go to the next page" at bounding box center [279, 700] width 24 height 22
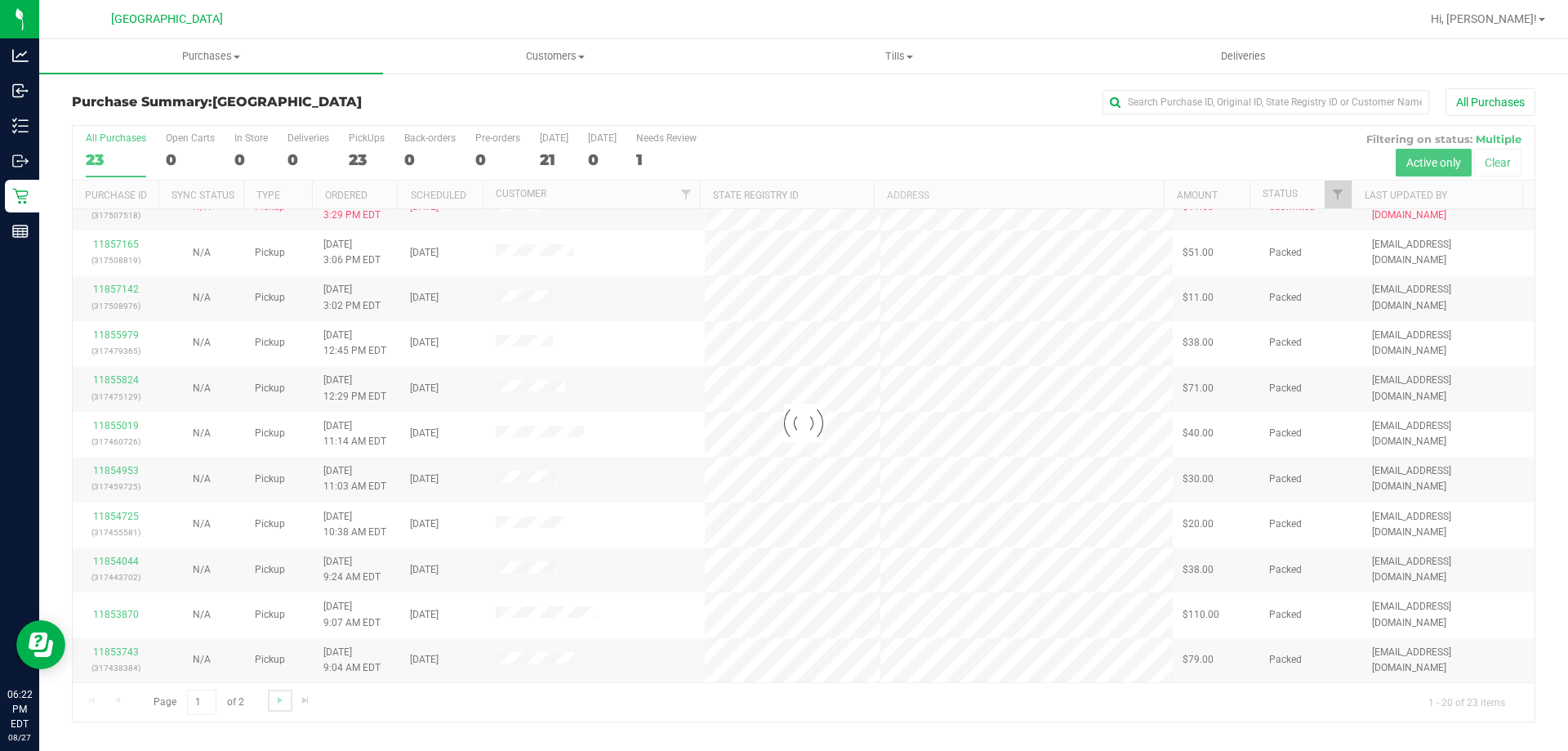
scroll to position [0, 0]
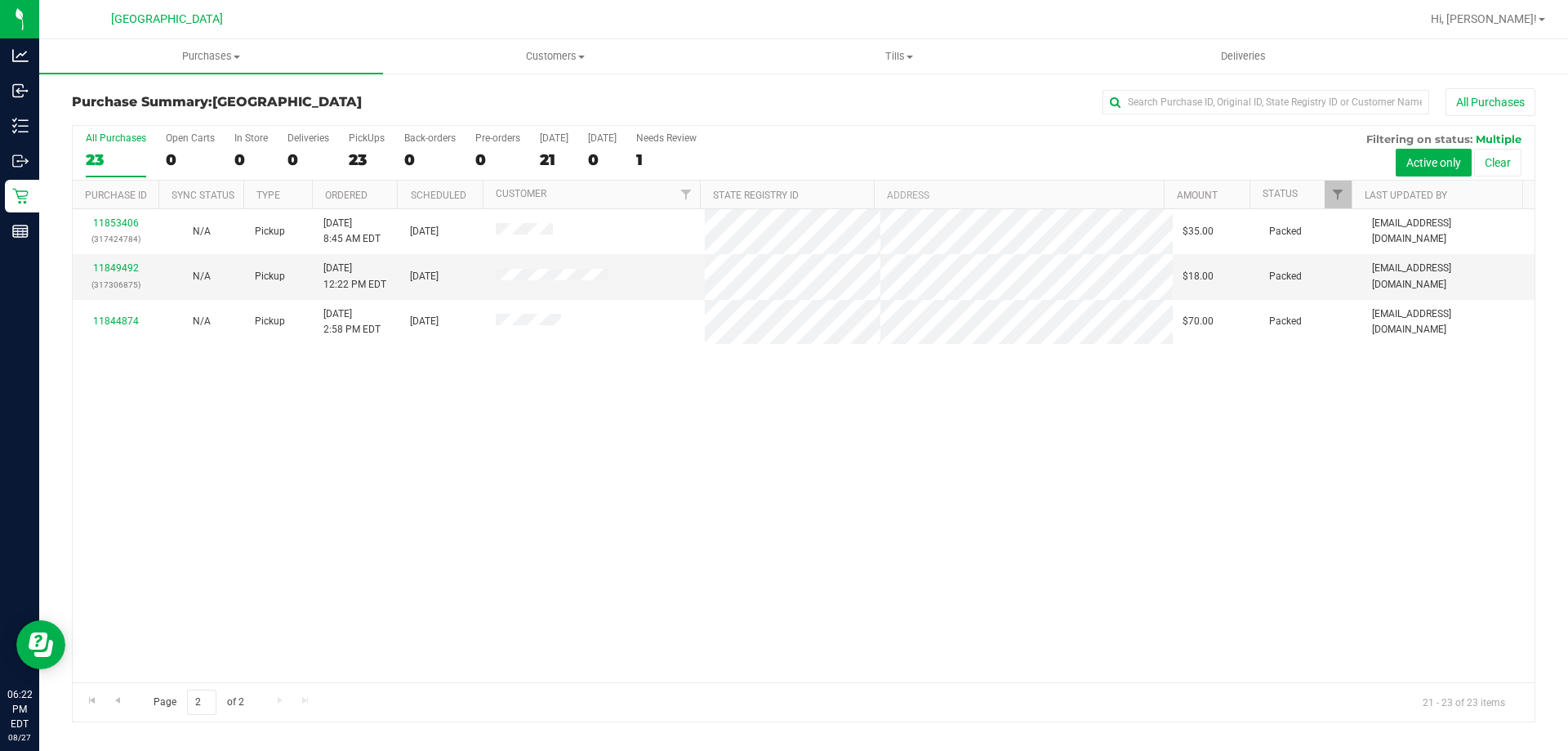
click at [413, 368] on div "11853406 (317424784) N/A Pickup [DATE] 8:45 AM EDT 8/27/2025 $35.00 Packed [EMA…" at bounding box center [804, 445] width 1462 height 473
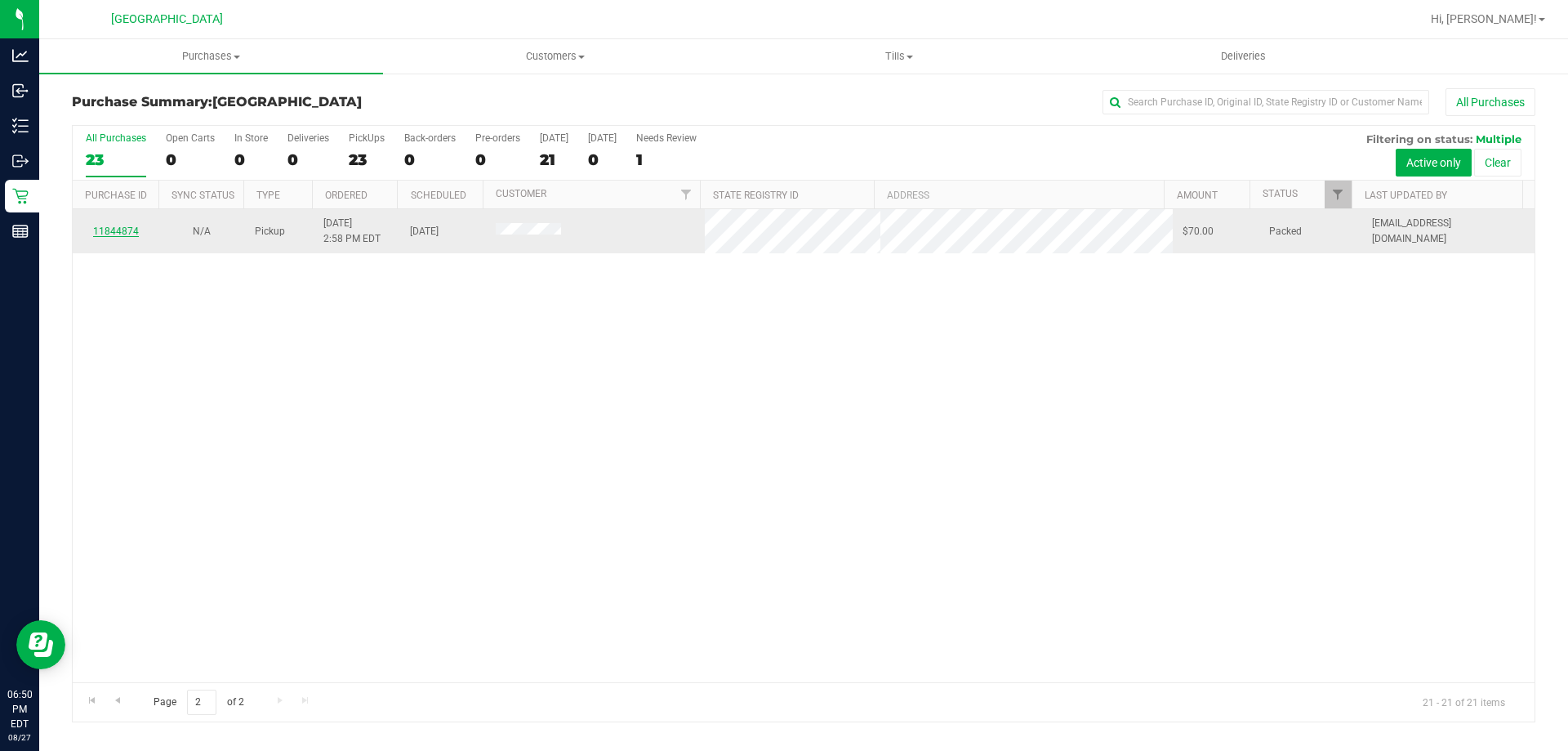
click at [113, 235] on link "11844874" at bounding box center [116, 231] width 46 height 11
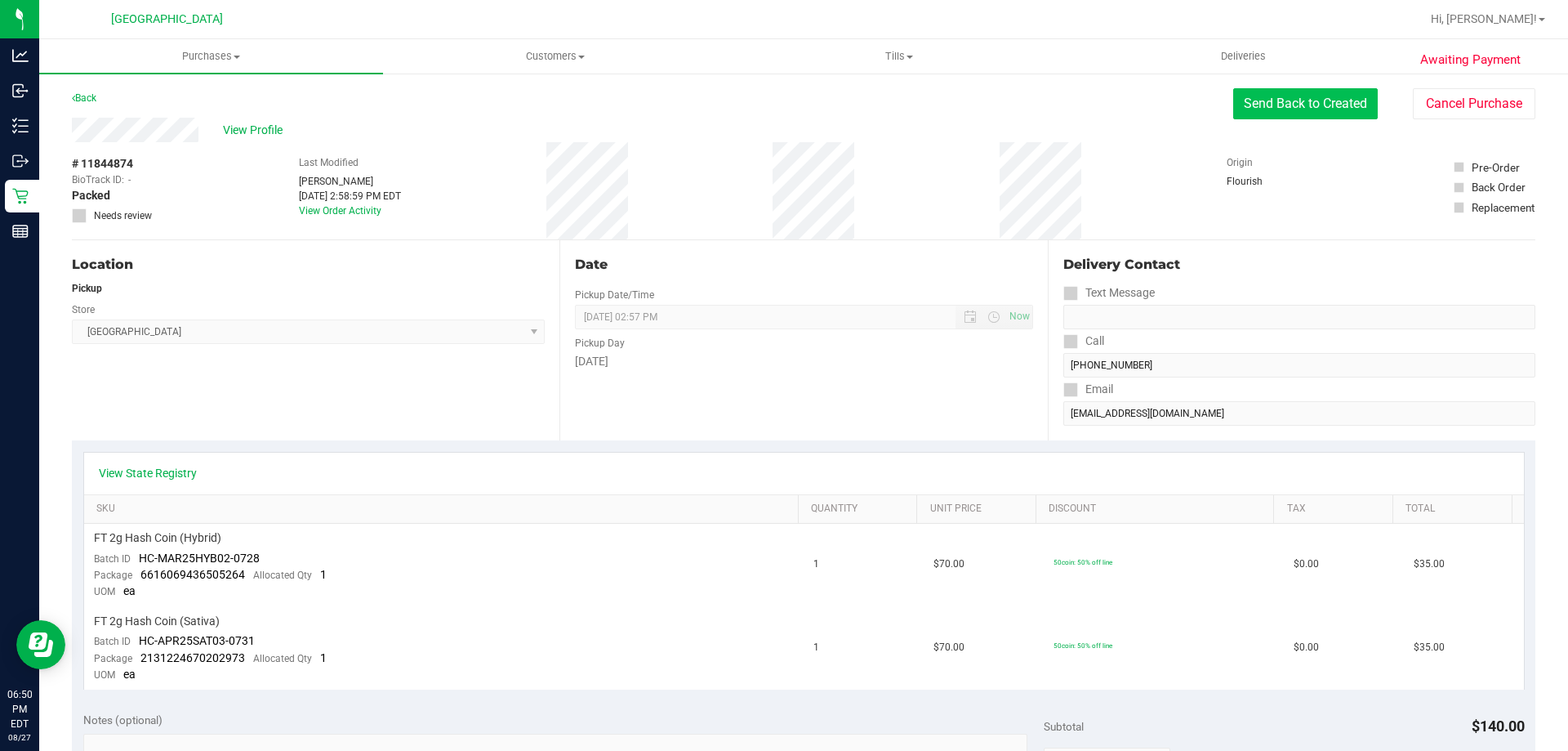
click at [1297, 101] on button "Send Back to Created" at bounding box center [1306, 104] width 145 height 31
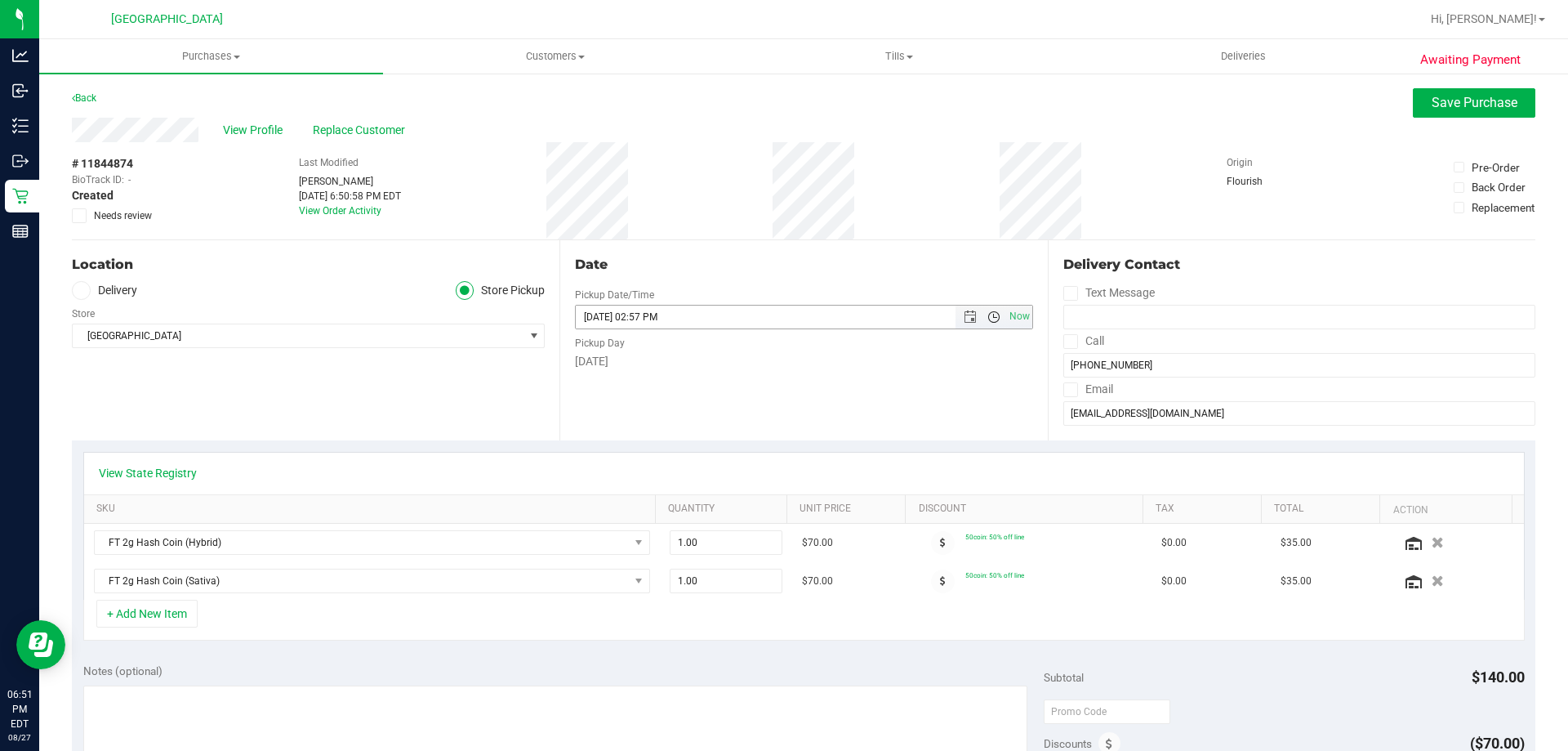
click at [987, 318] on span "Open the time view" at bounding box center [993, 317] width 13 height 13
click at [963, 318] on span "Open the date view" at bounding box center [970, 317] width 13 height 13
click at [684, 509] on link "28" at bounding box center [681, 508] width 24 height 25
click at [1007, 317] on span "Now" at bounding box center [1020, 316] width 28 height 24
type input "[DATE] 06:51 PM"
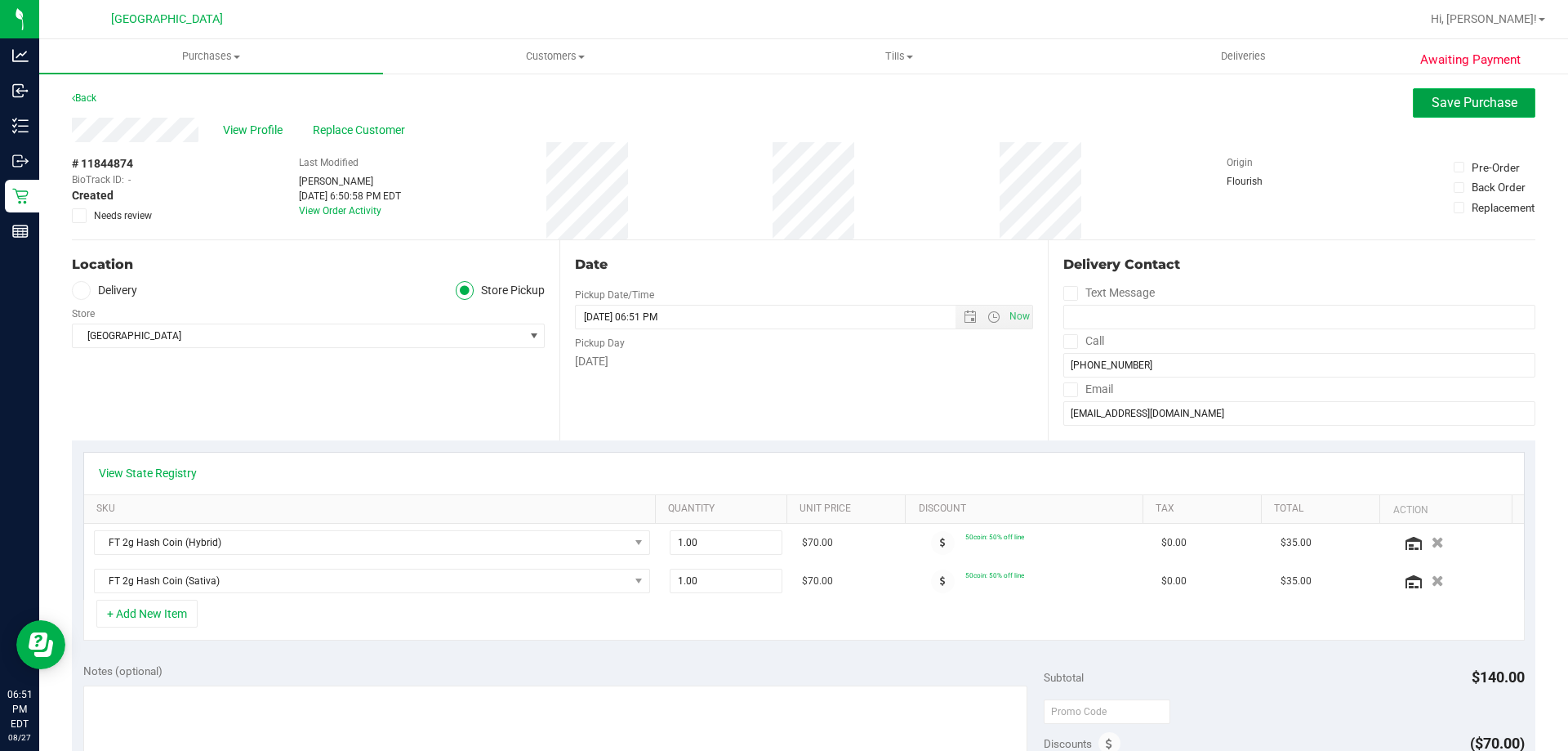
click at [1488, 101] on span "Save Purchase" at bounding box center [1475, 103] width 86 height 16
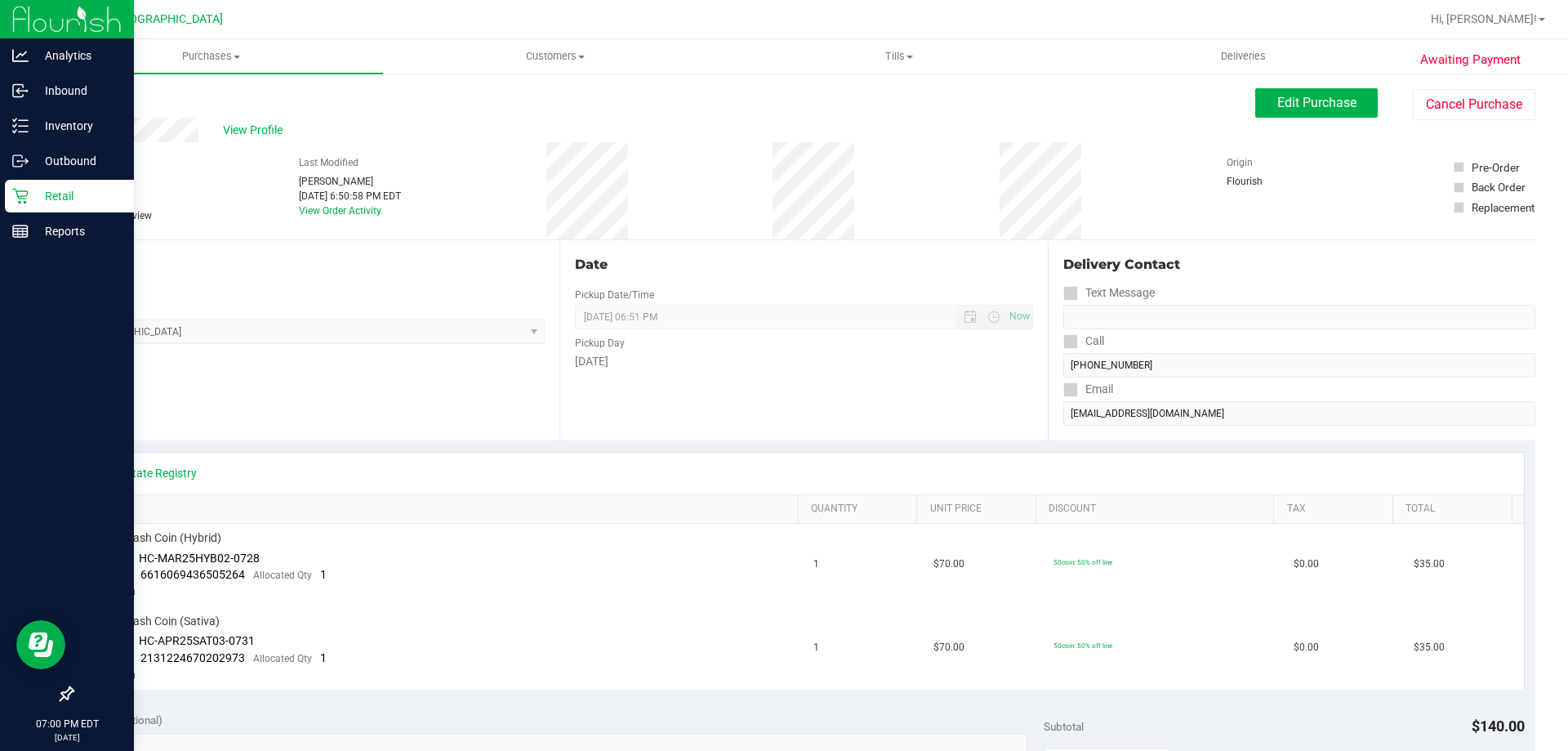
click at [43, 203] on p "Retail" at bounding box center [78, 196] width 98 height 19
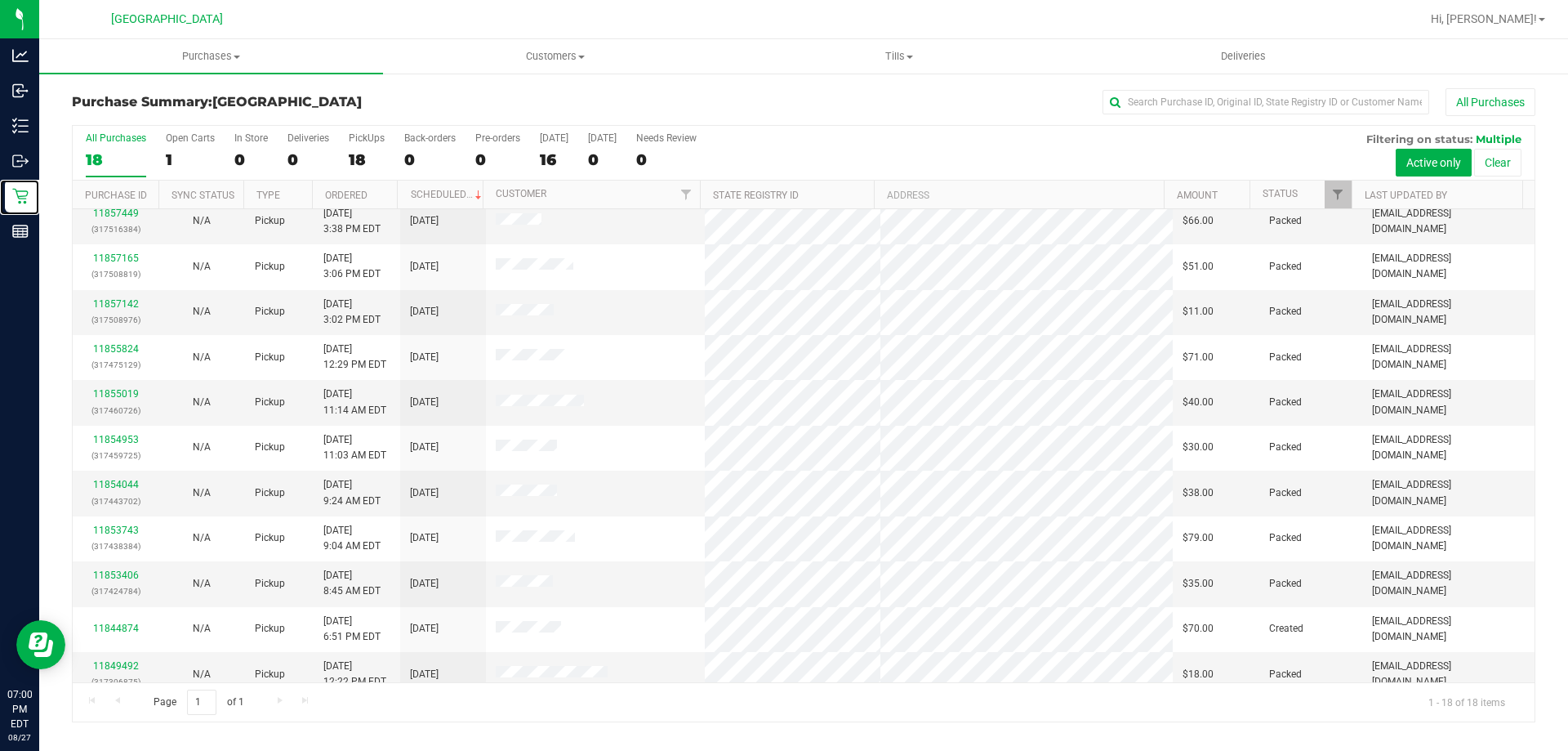
scroll to position [340, 0]
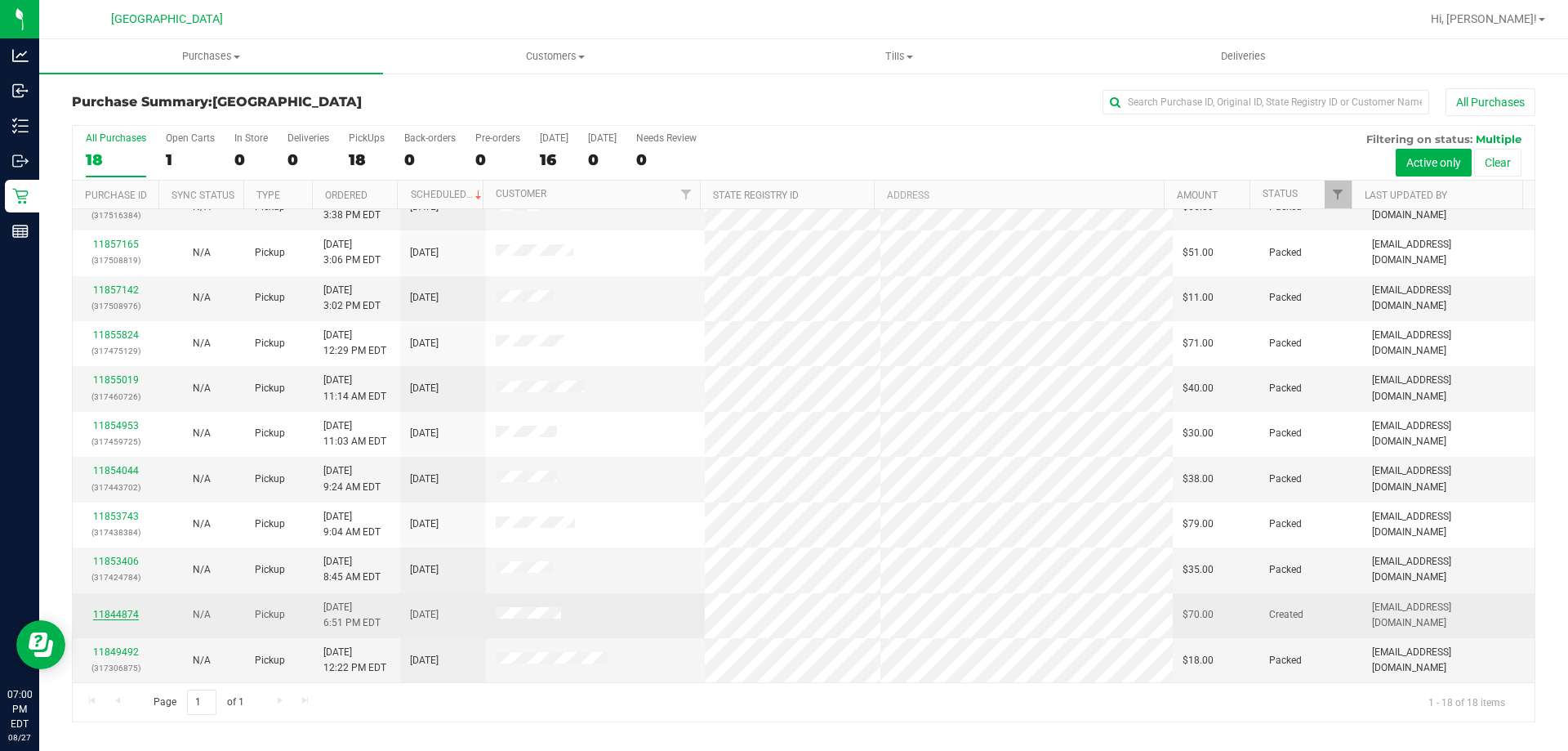
click at [112, 612] on link "11844874" at bounding box center [116, 614] width 46 height 11
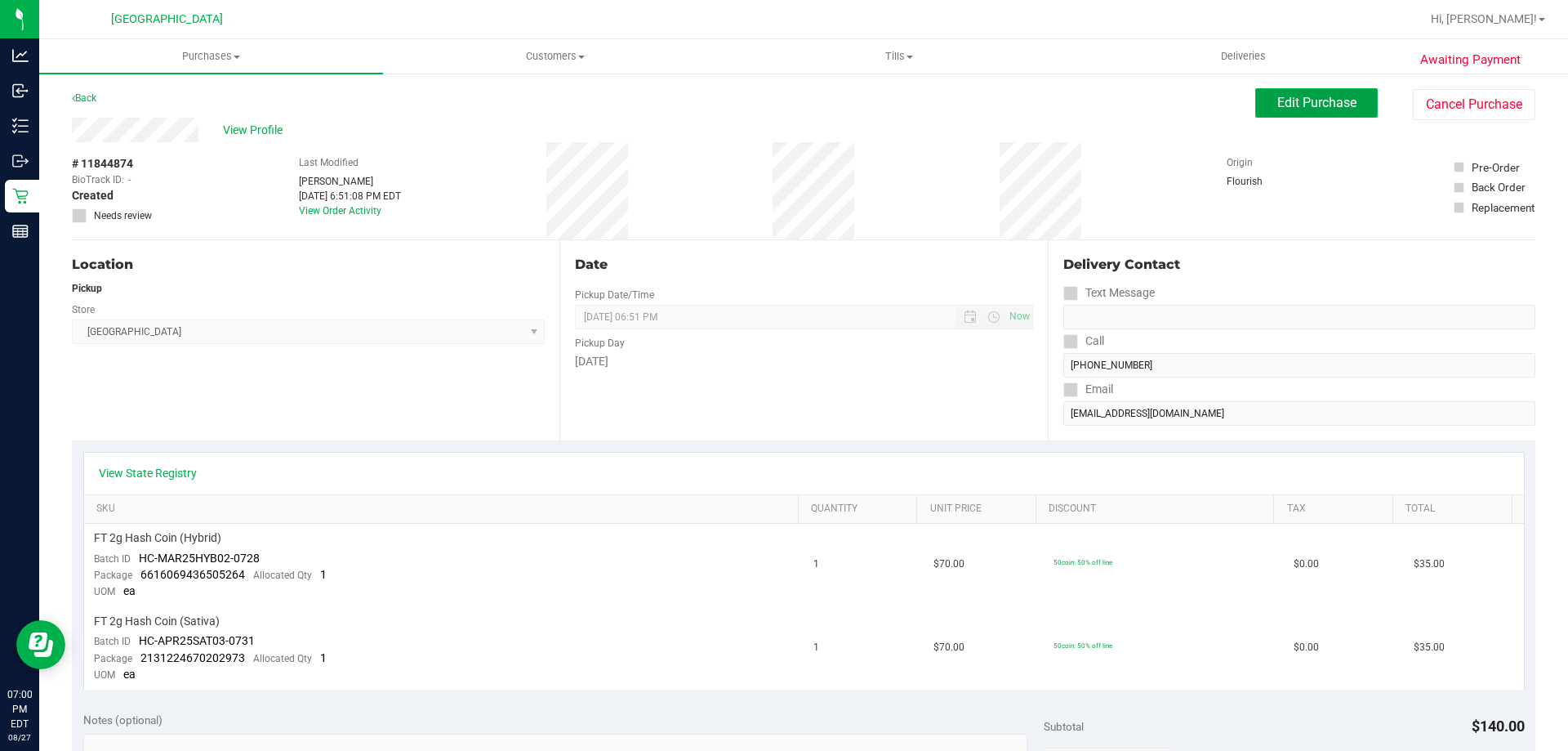
click at [1322, 99] on span "Edit Purchase" at bounding box center [1317, 103] width 79 height 16
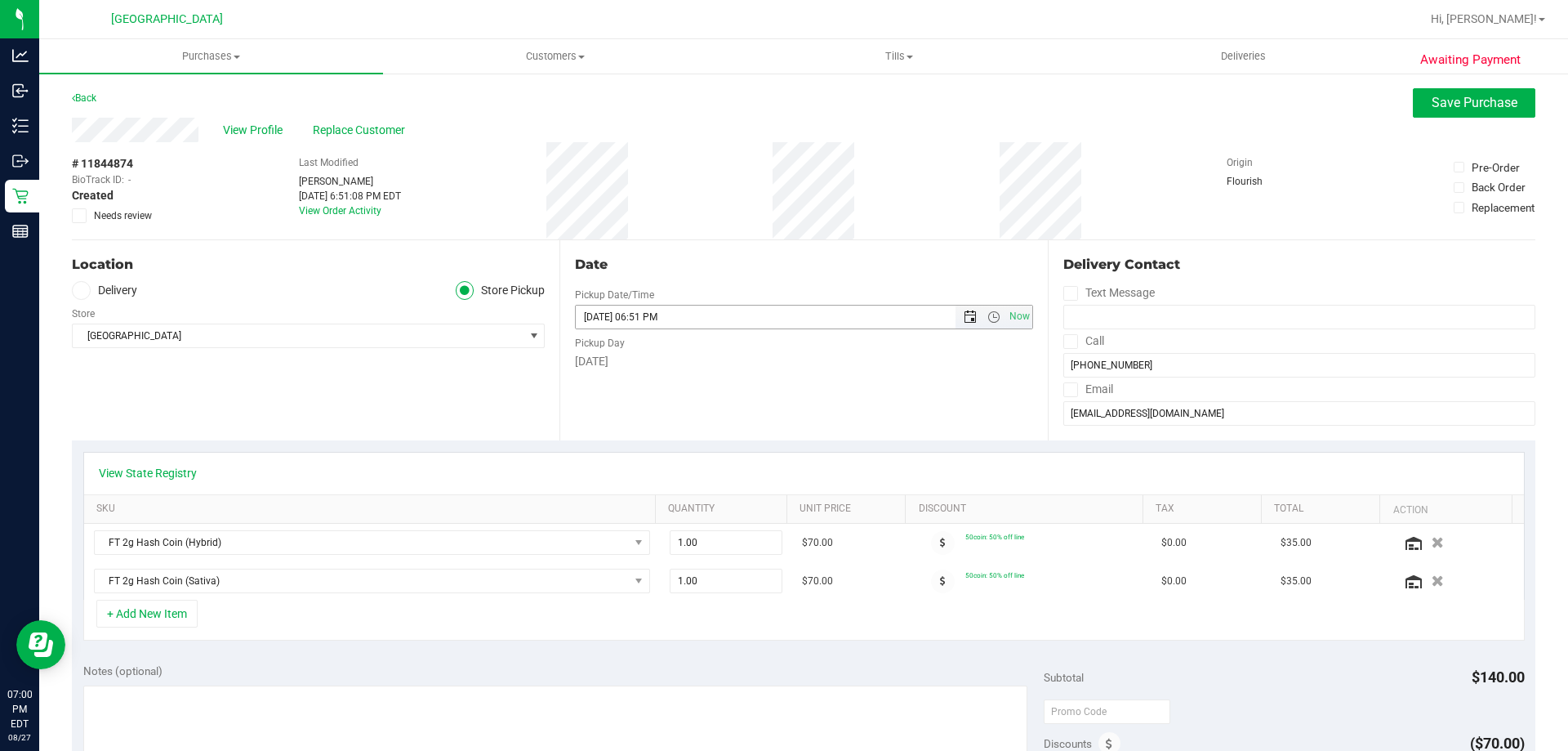
click at [963, 318] on span "Open the date view" at bounding box center [970, 317] width 13 height 13
click at [687, 503] on link "28" at bounding box center [681, 508] width 24 height 25
type input "[DATE] 06:51 PM"
click at [1455, 106] on span "Save Purchase" at bounding box center [1475, 103] width 86 height 16
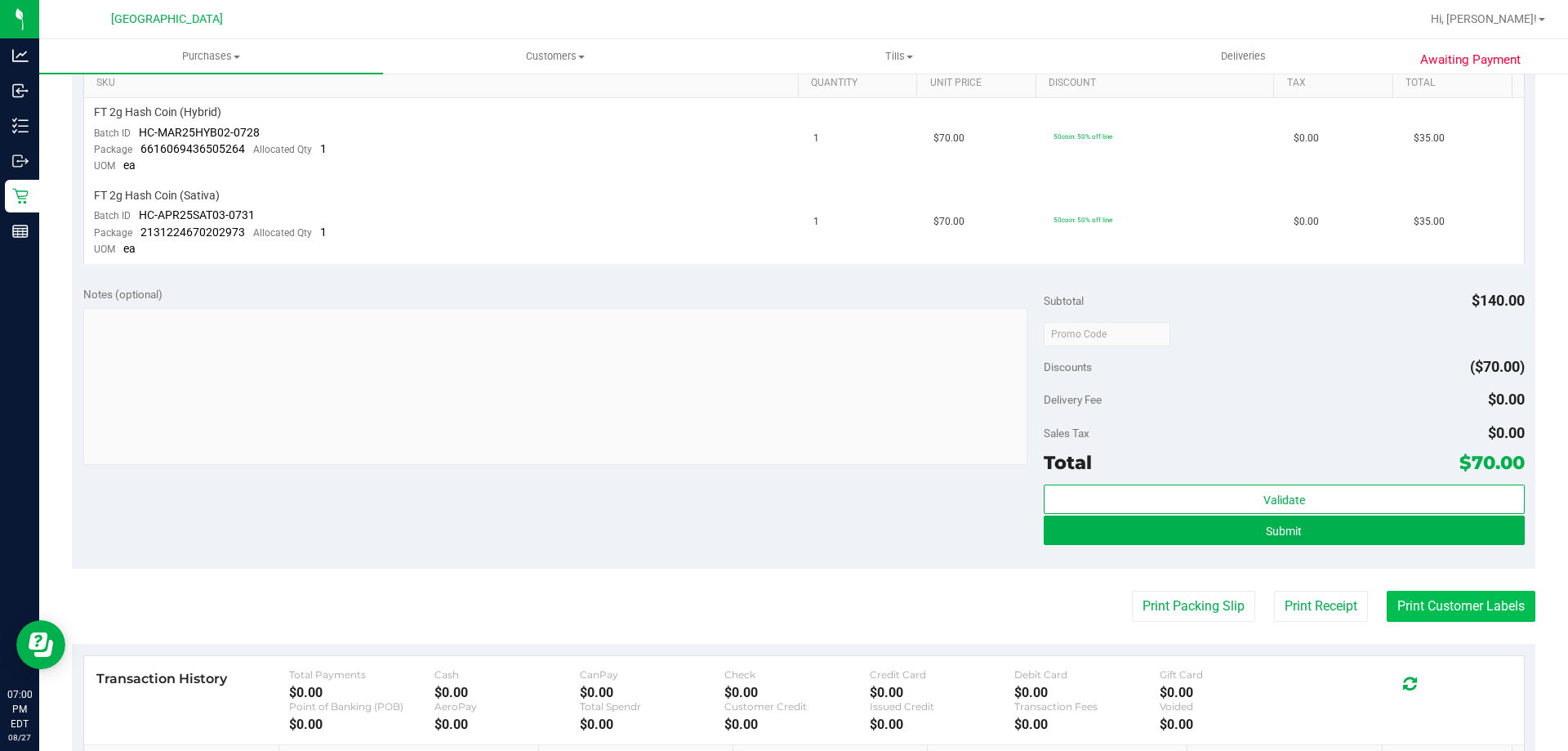
scroll to position [572, 0]
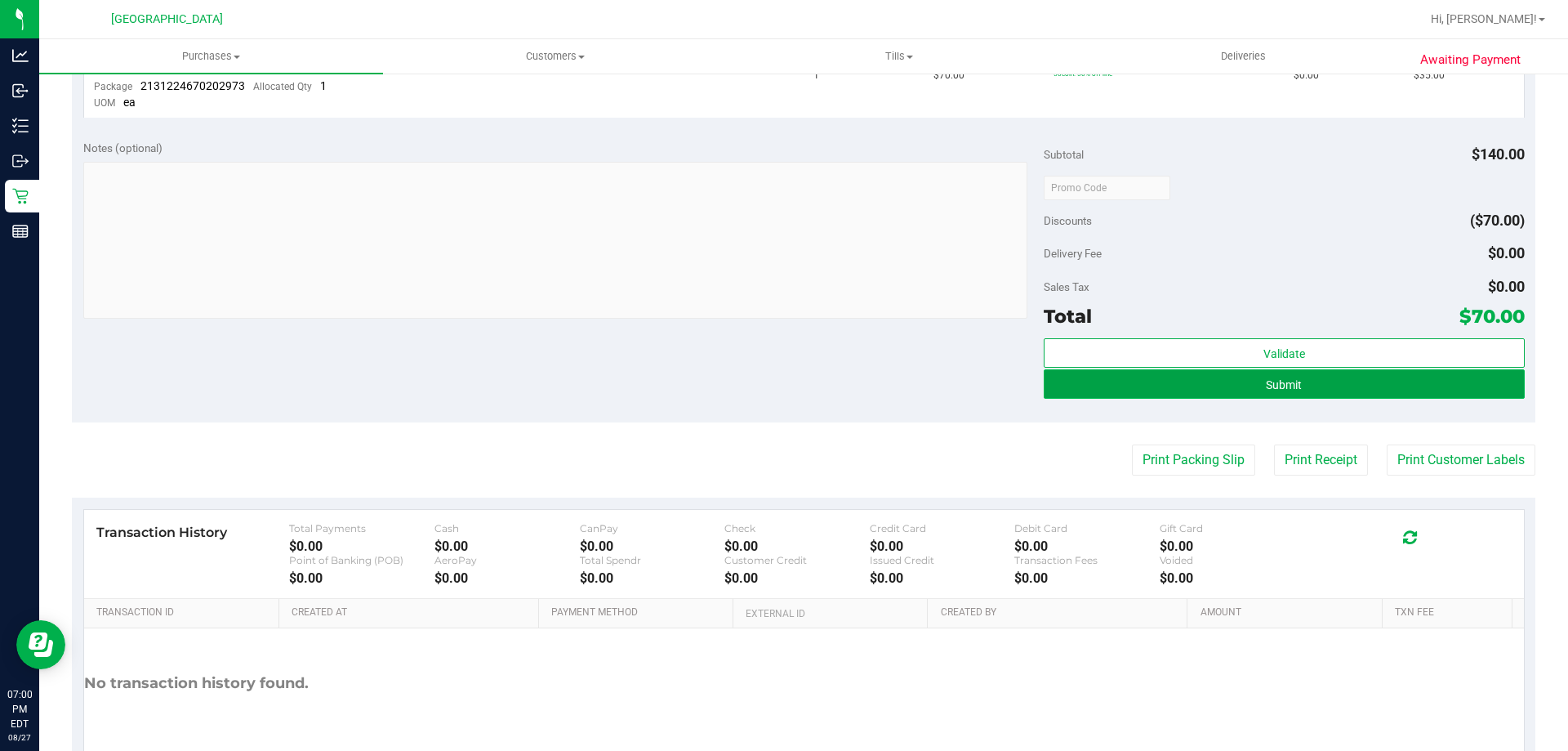
click at [1277, 375] on button "Submit" at bounding box center [1284, 384] width 480 height 30
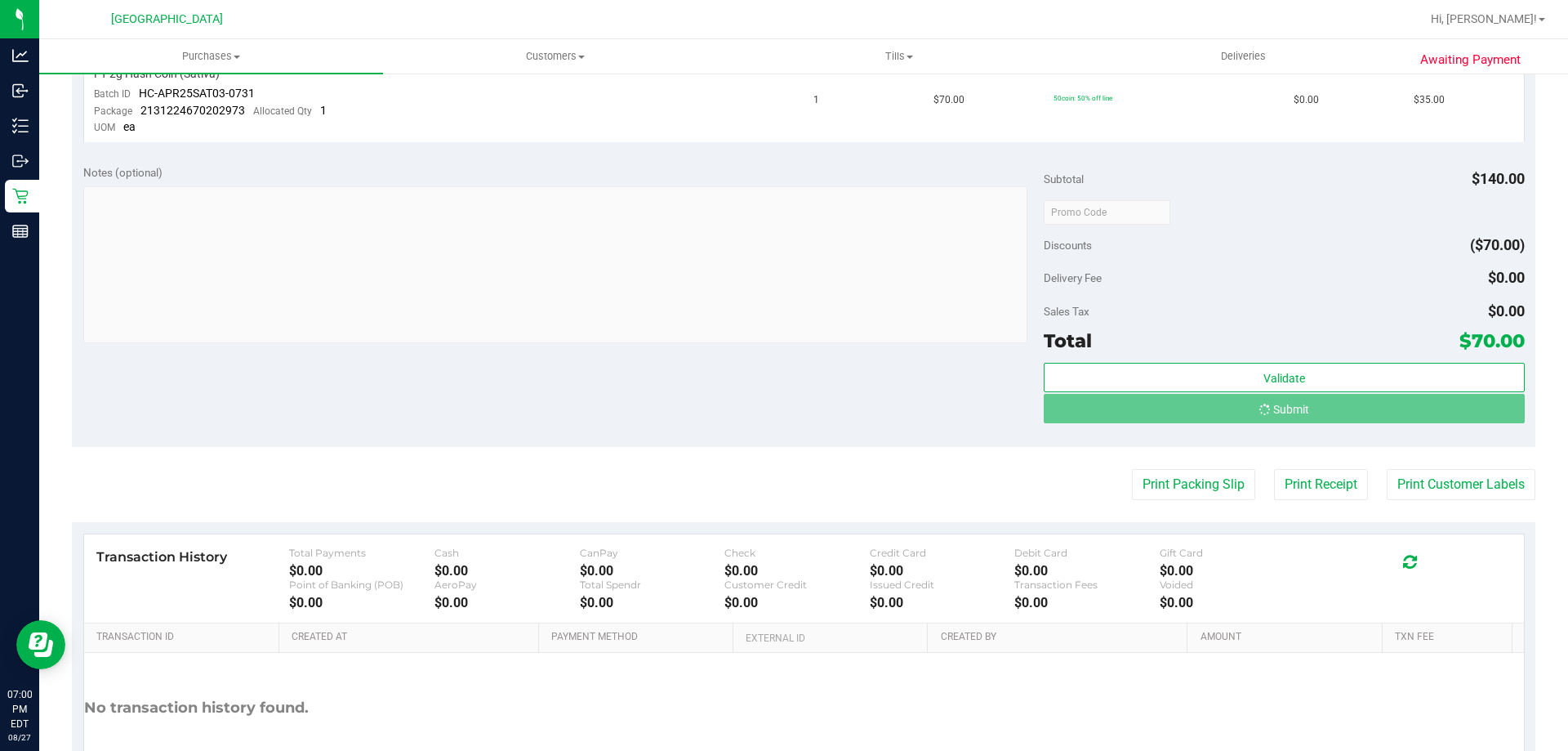
scroll to position [523, 0]
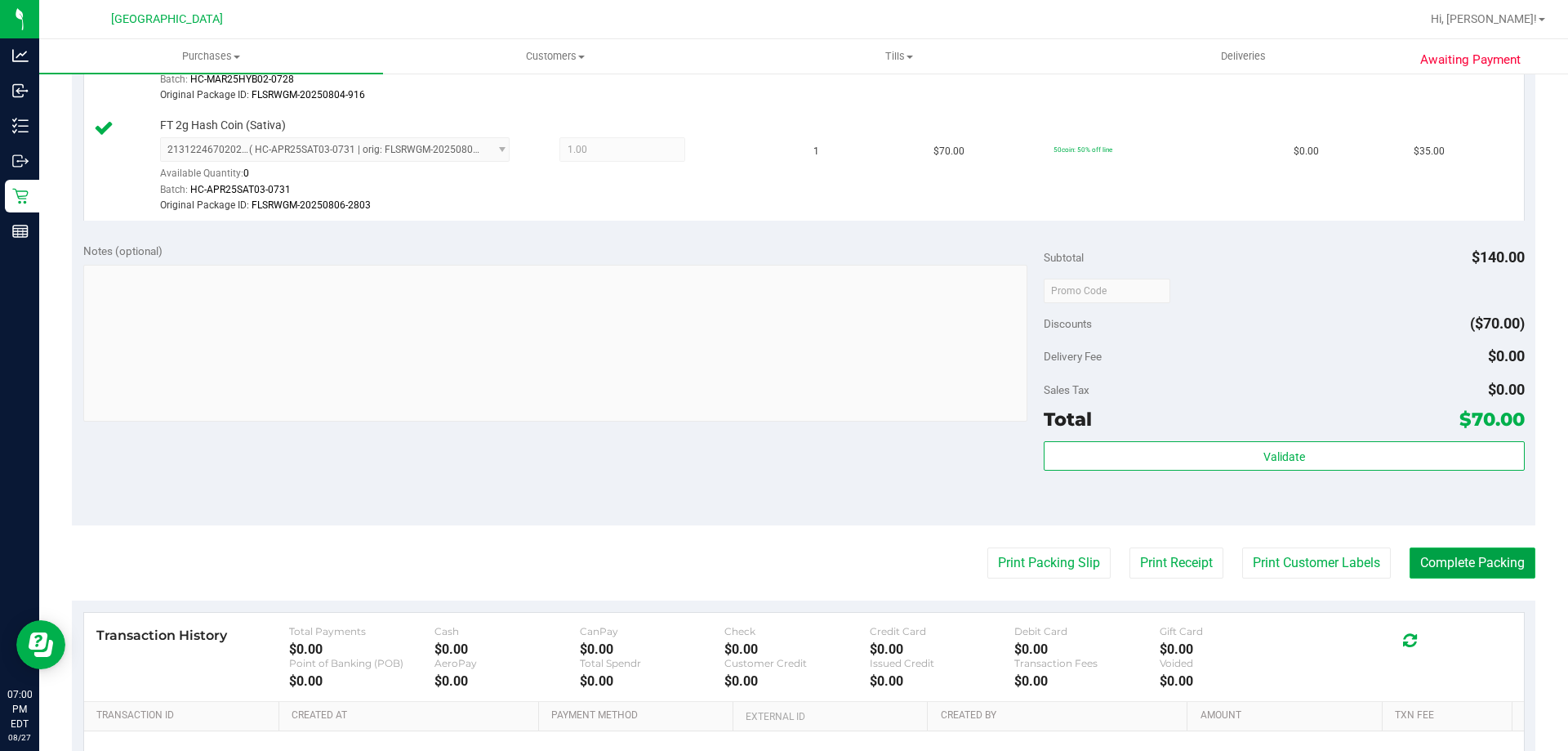
click at [1410, 560] on button "Complete Packing" at bounding box center [1472, 562] width 125 height 31
click at [1409, 560] on button "Complete Packing" at bounding box center [1466, 562] width 139 height 31
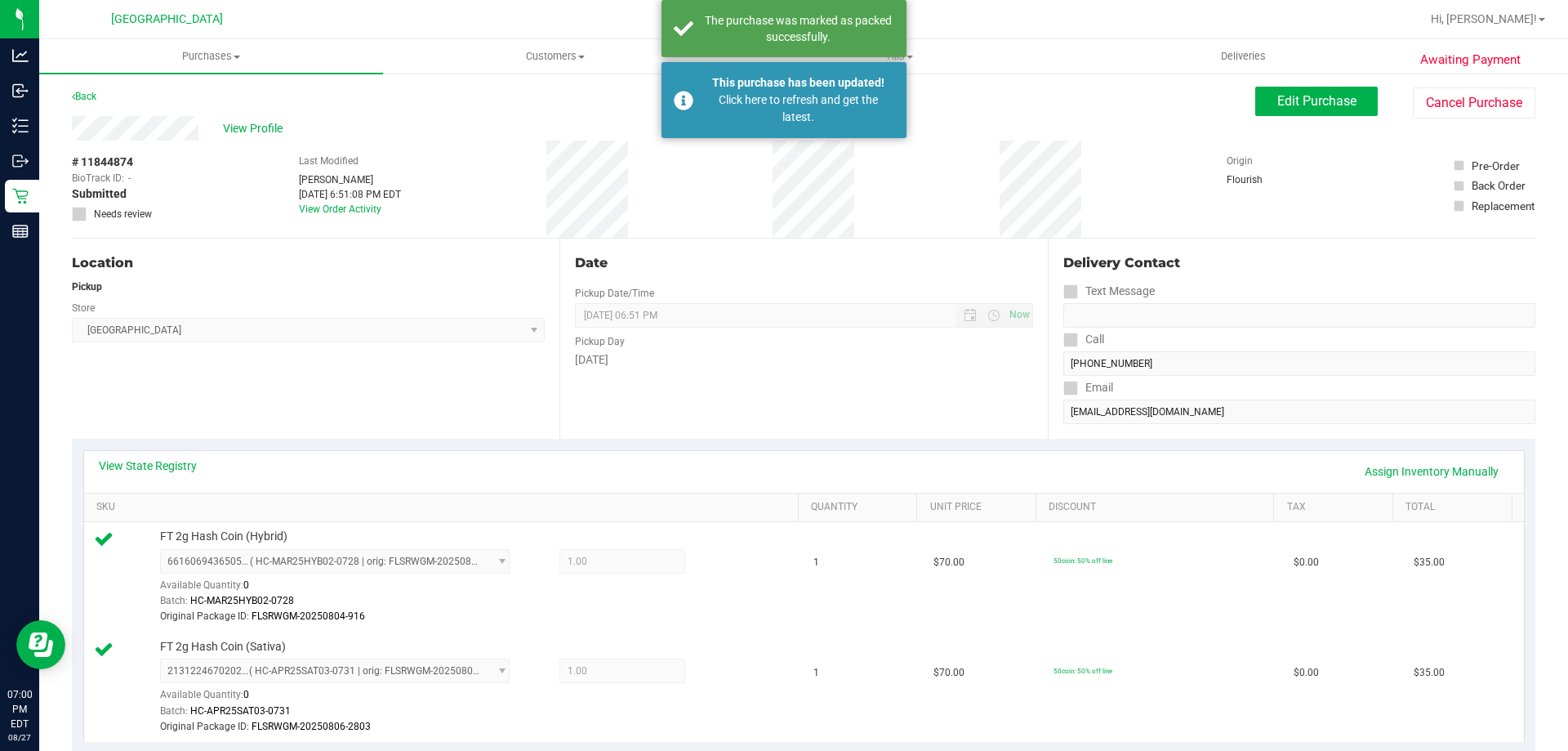
scroll to position [0, 0]
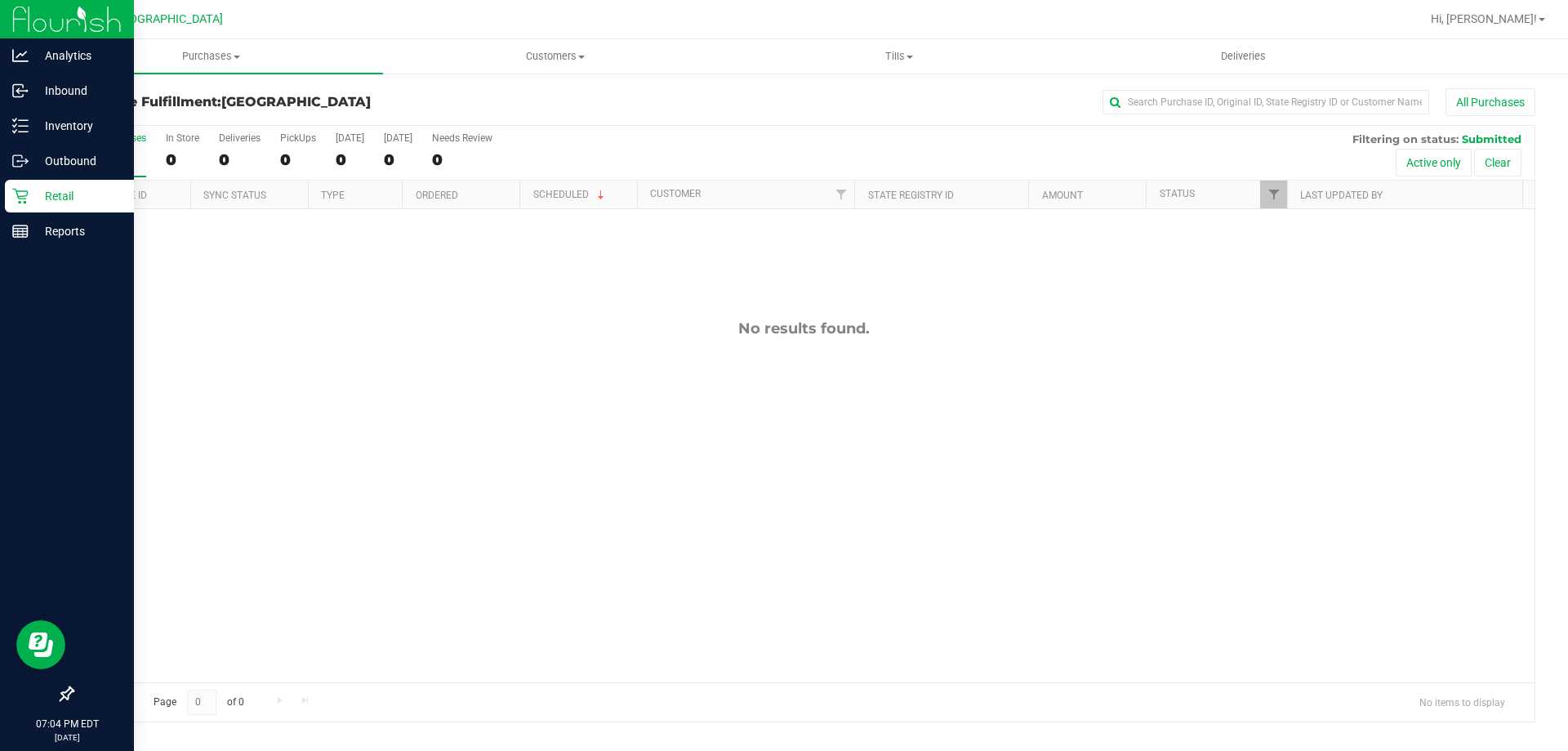
click at [82, 193] on p "Retail" at bounding box center [78, 196] width 98 height 19
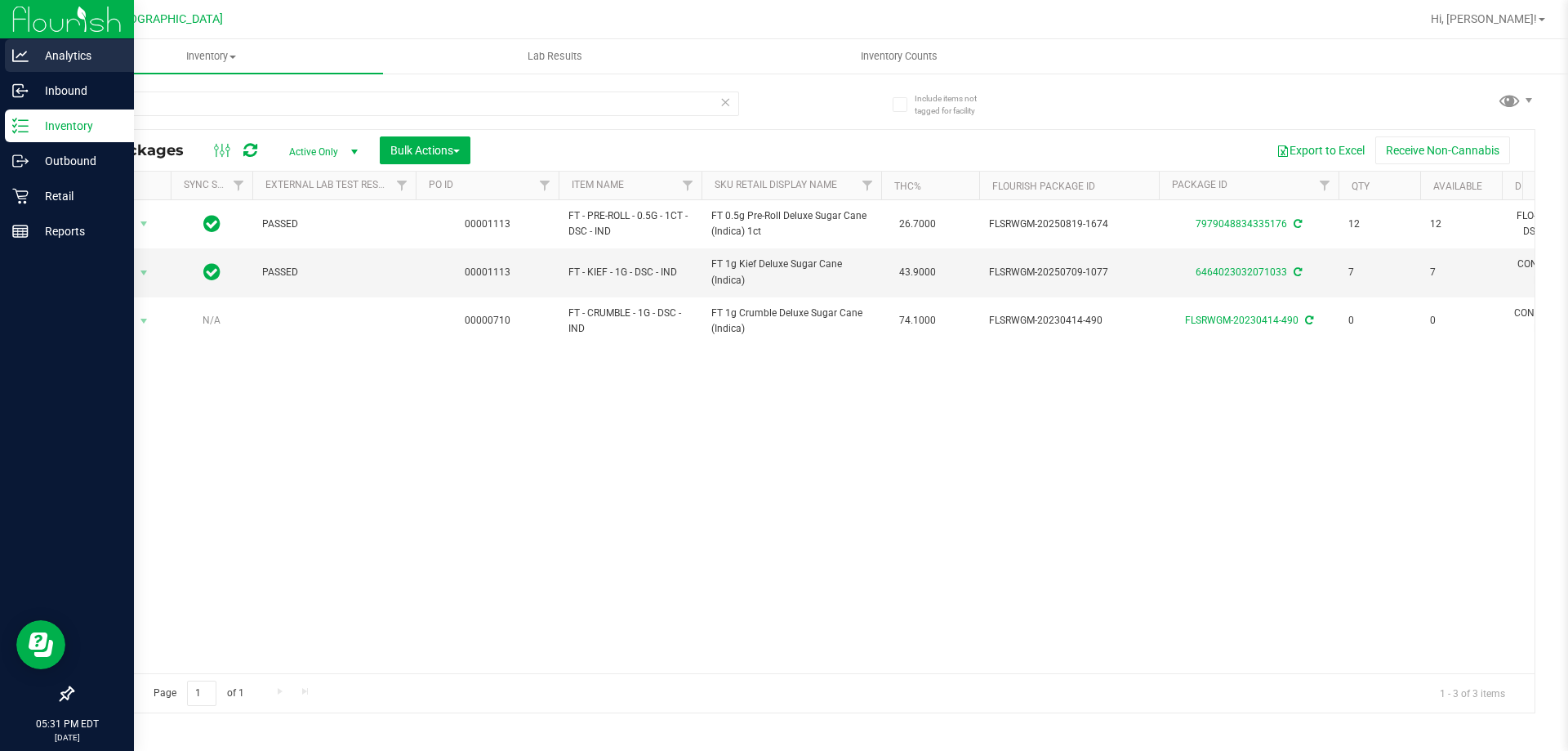
drag, startPoint x: 155, startPoint y: 110, endPoint x: 0, endPoint y: 54, distance: 164.8
click at [0, 54] on div "Analytics Inbound Inventory Outbound Retail Reports 05:31 PM EDT 08/27/2025 08/…" at bounding box center [784, 376] width 1568 height 751
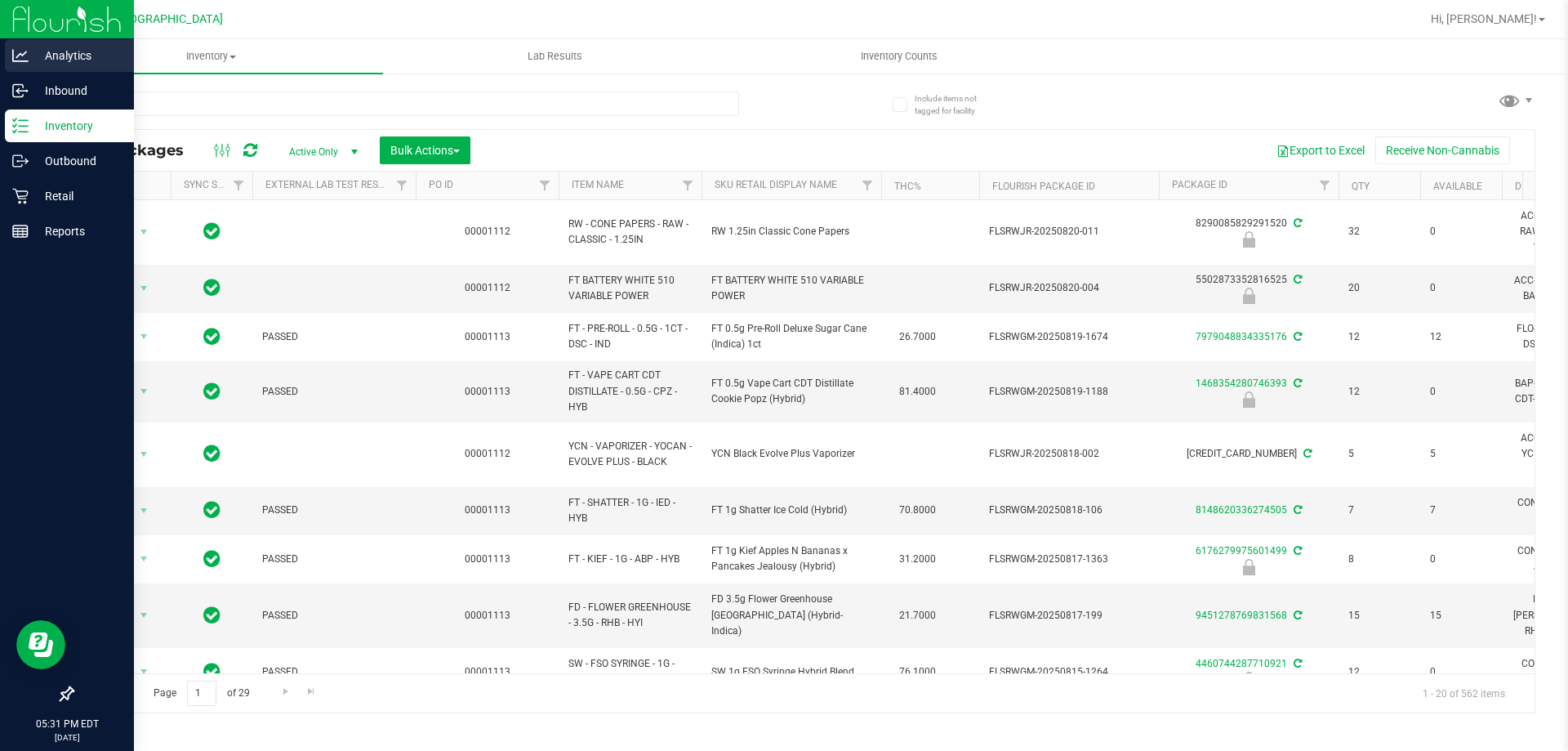
type input "coll"
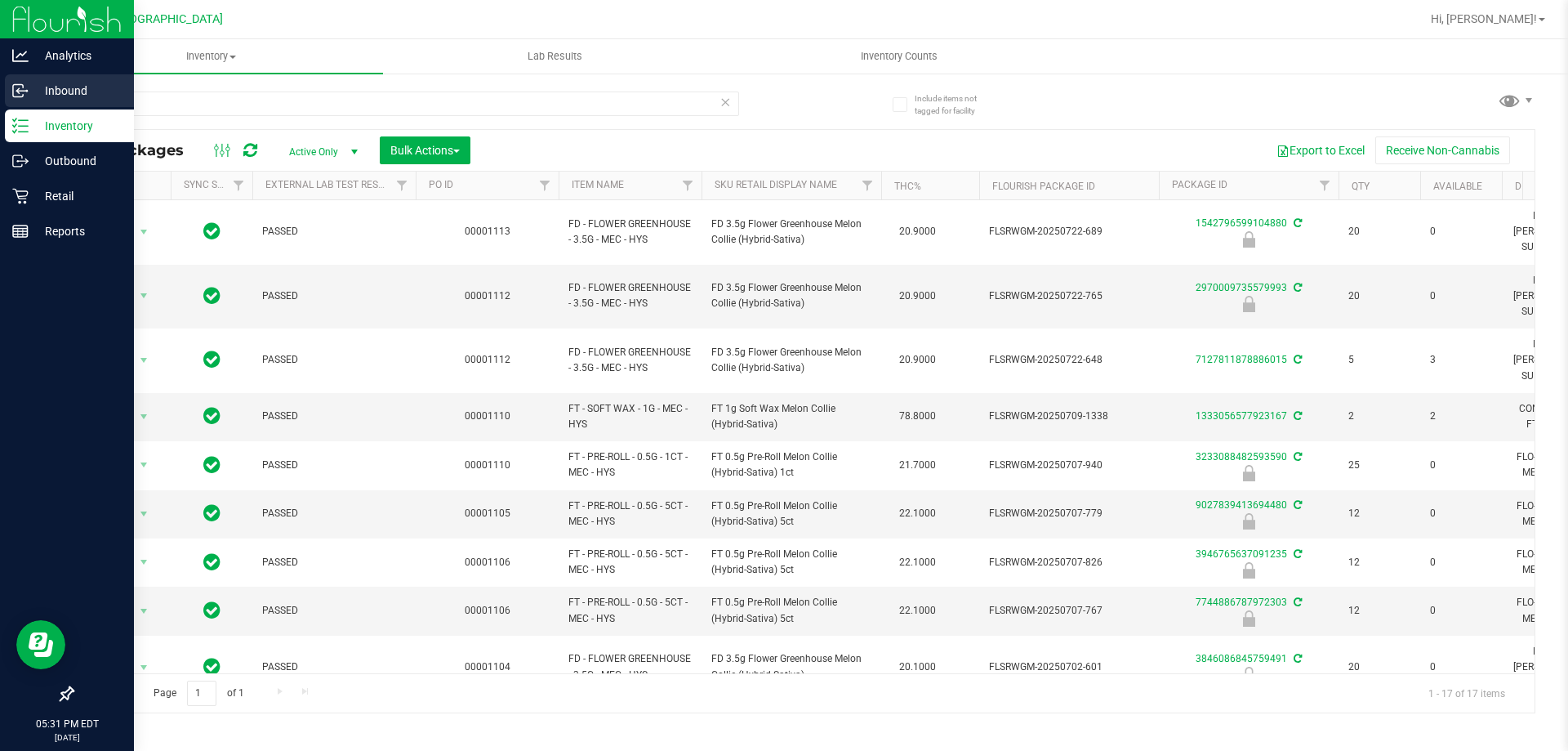
drag, startPoint x: 129, startPoint y: 101, endPoint x: 0, endPoint y: 106, distance: 129.1
click at [0, 106] on div "Analytics Inbound Inventory Outbound Retail Reports 05:31 PM EDT 08/27/2025 08/…" at bounding box center [784, 376] width 1568 height 751
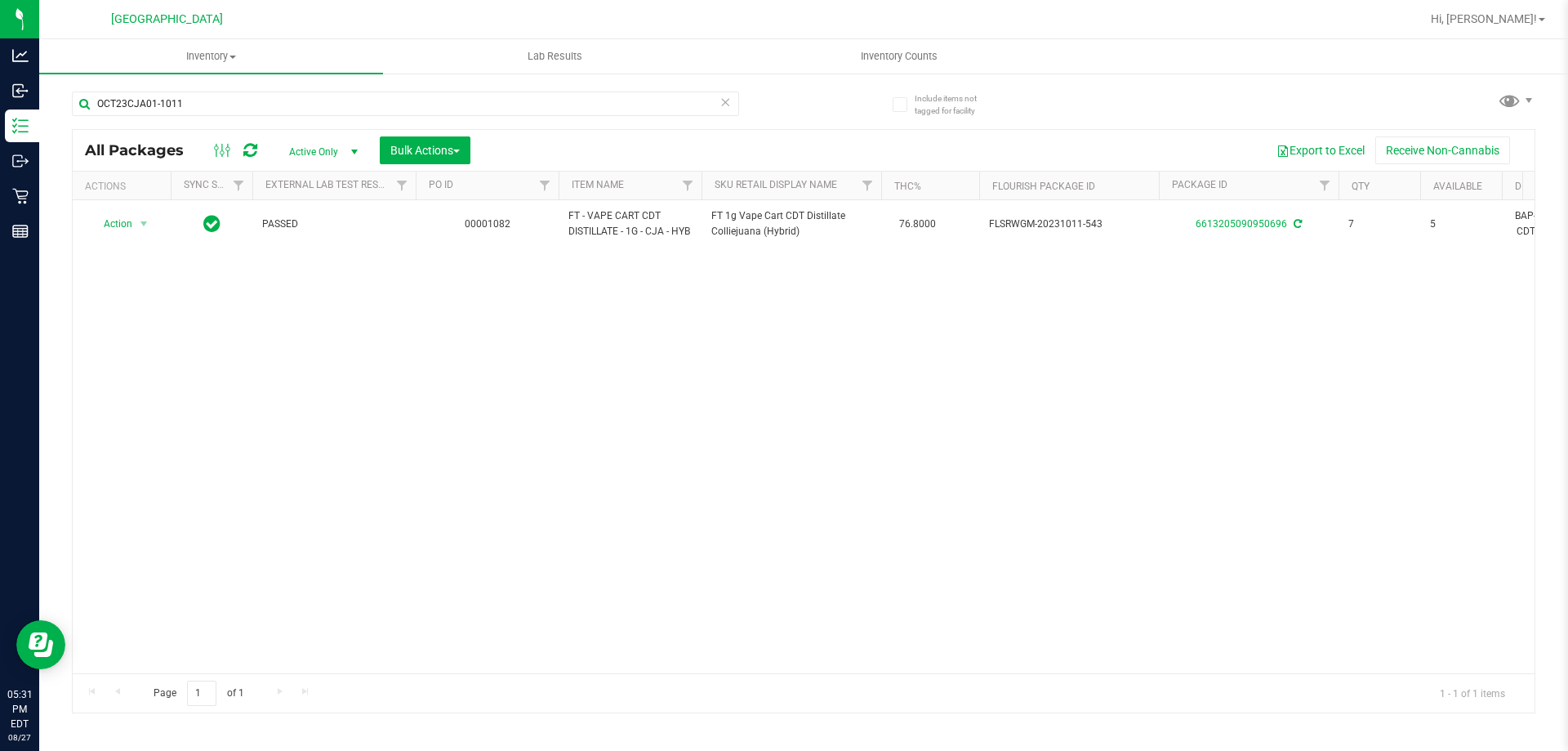
type input "OCT23CJA01-1011"
